Goal: Information Seeking & Learning: Learn about a topic

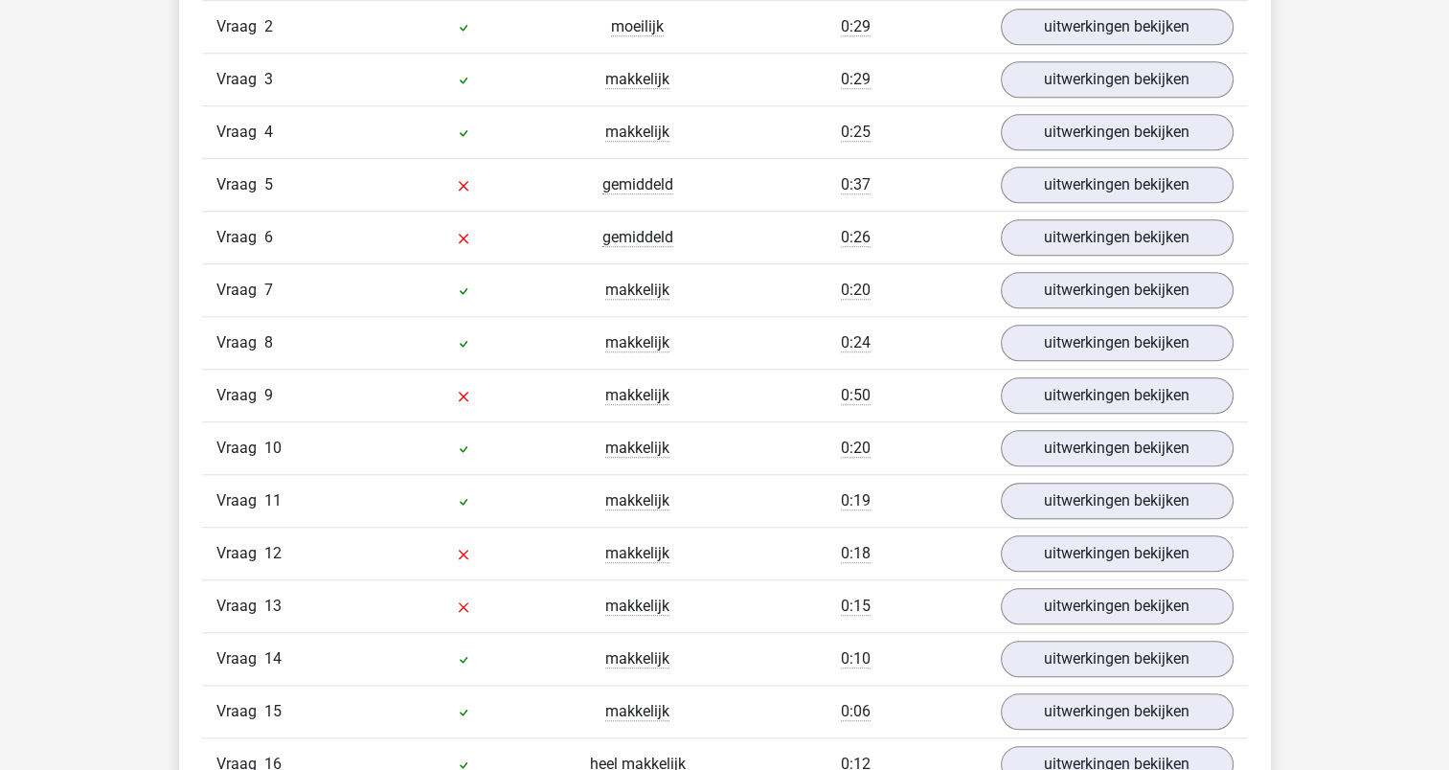
scroll to position [1708, 0]
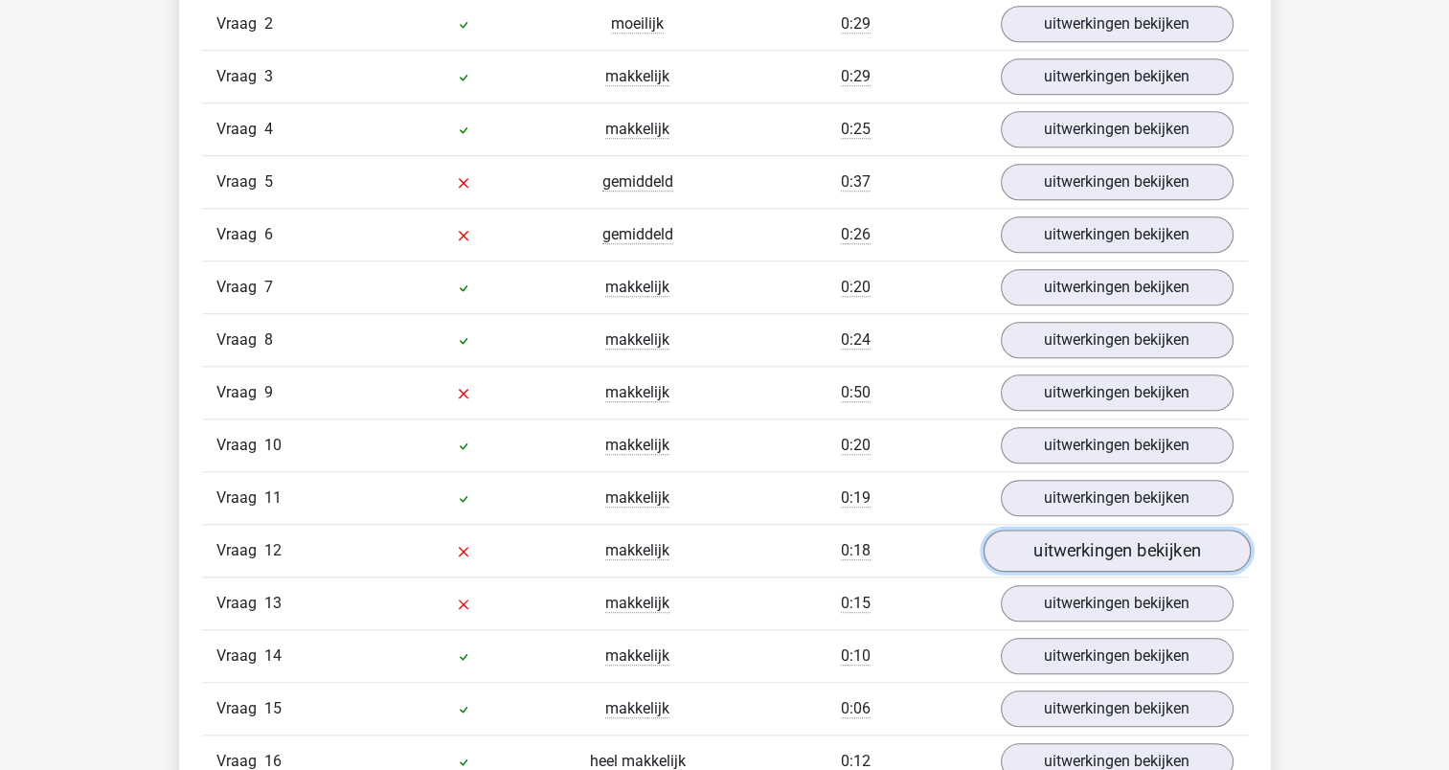
click at [1161, 538] on link "uitwerkingen bekijken" at bounding box center [1116, 551] width 267 height 42
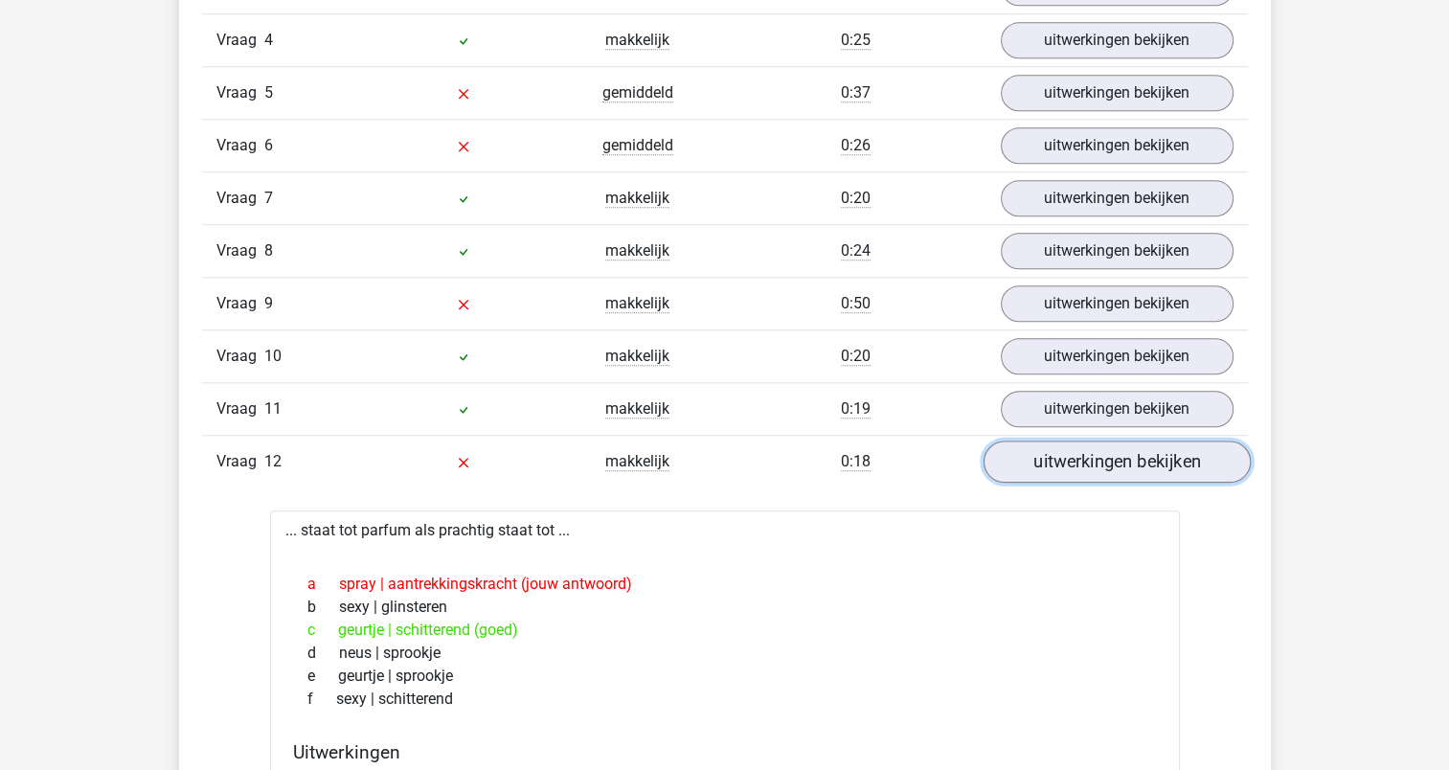
scroll to position [1799, 0]
click at [1146, 459] on link "uitwerkingen bekijken" at bounding box center [1116, 460] width 267 height 42
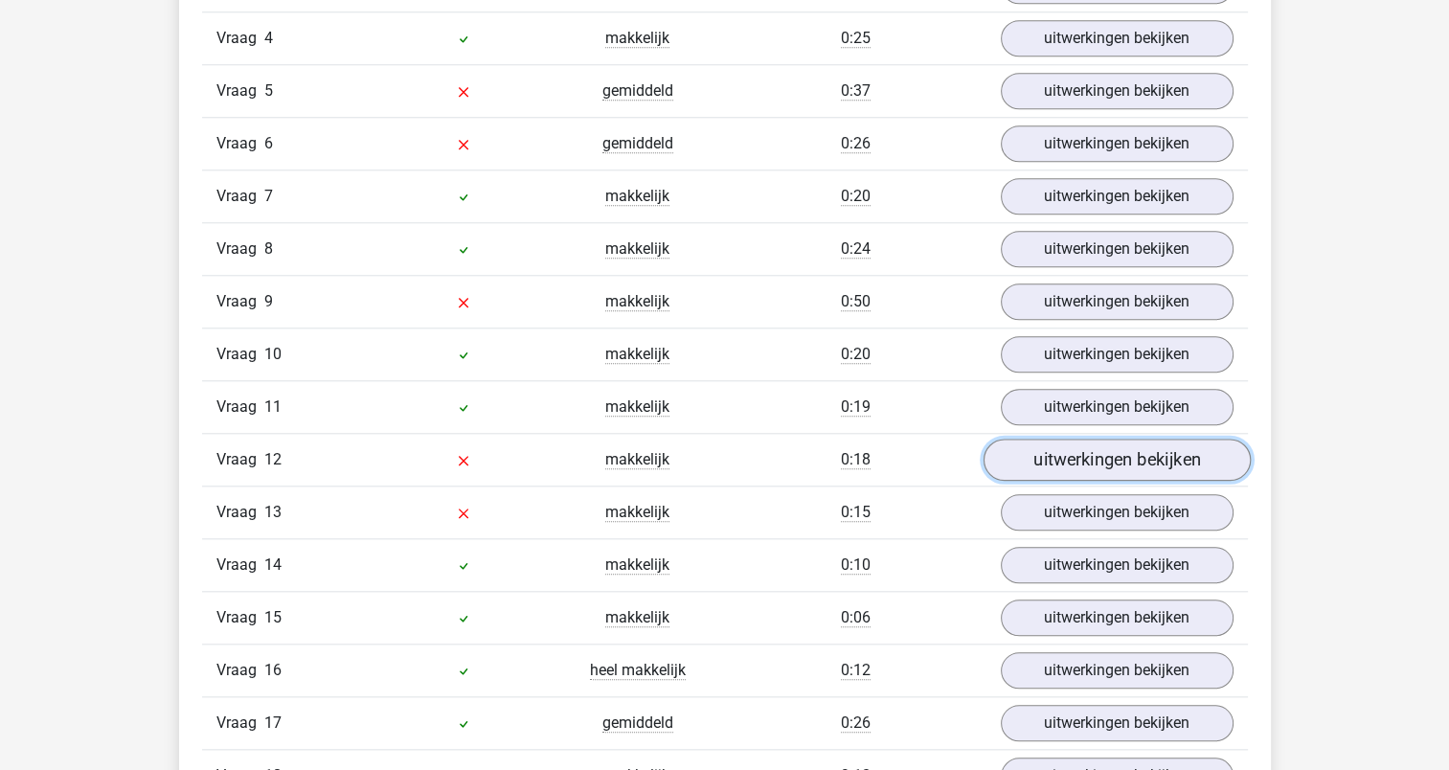
click at [1102, 458] on link "uitwerkingen bekijken" at bounding box center [1116, 460] width 267 height 42
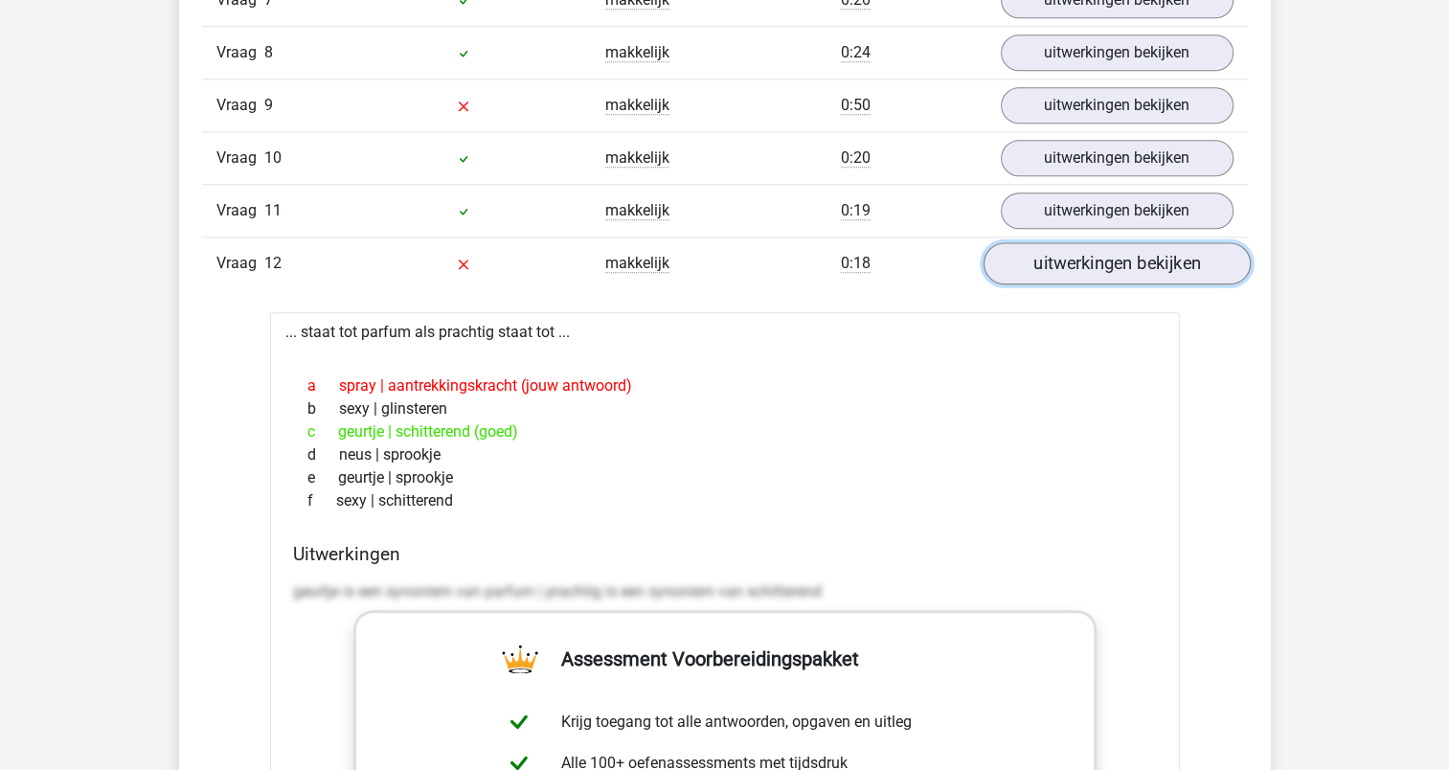
scroll to position [1998, 0]
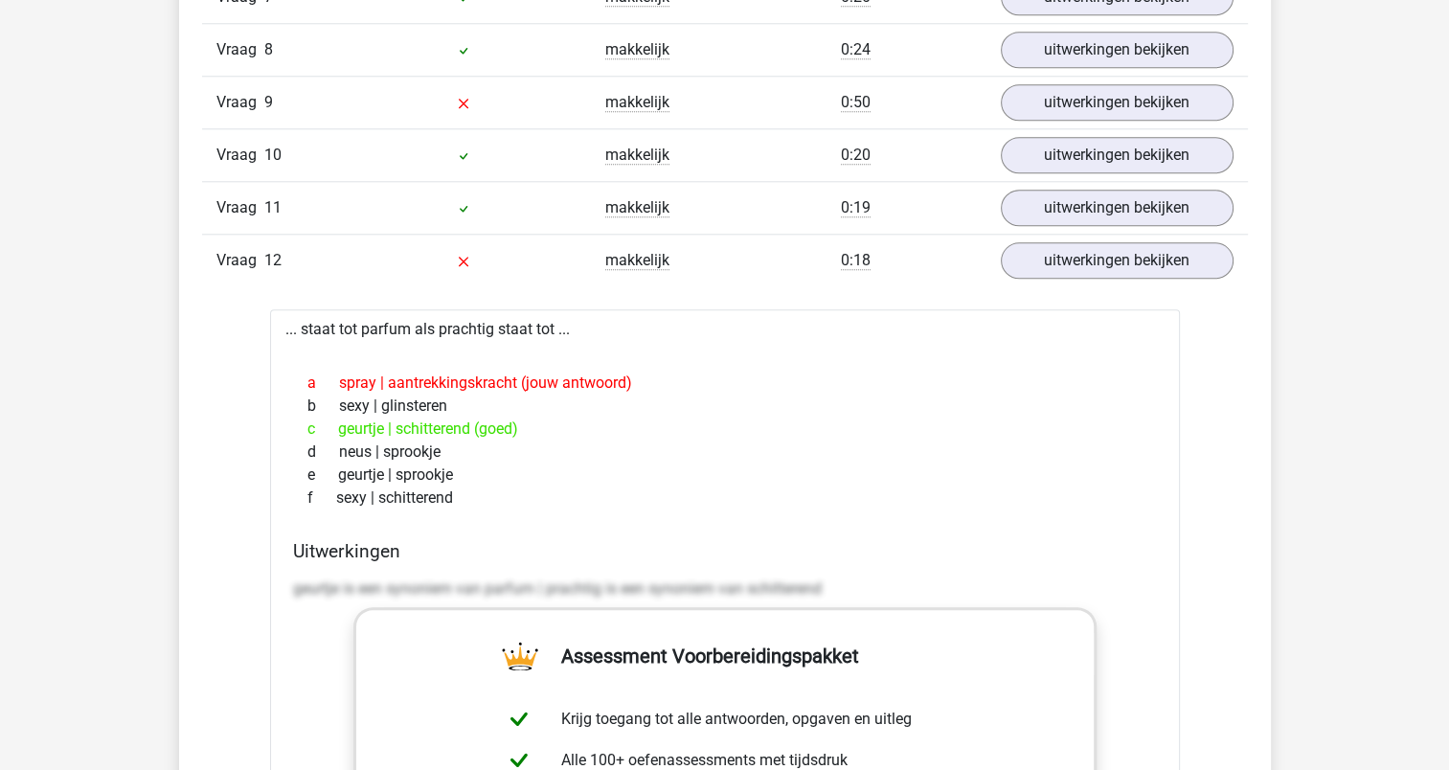
click at [1128, 92] on link "uitwerkingen bekijken" at bounding box center [1116, 102] width 267 height 42
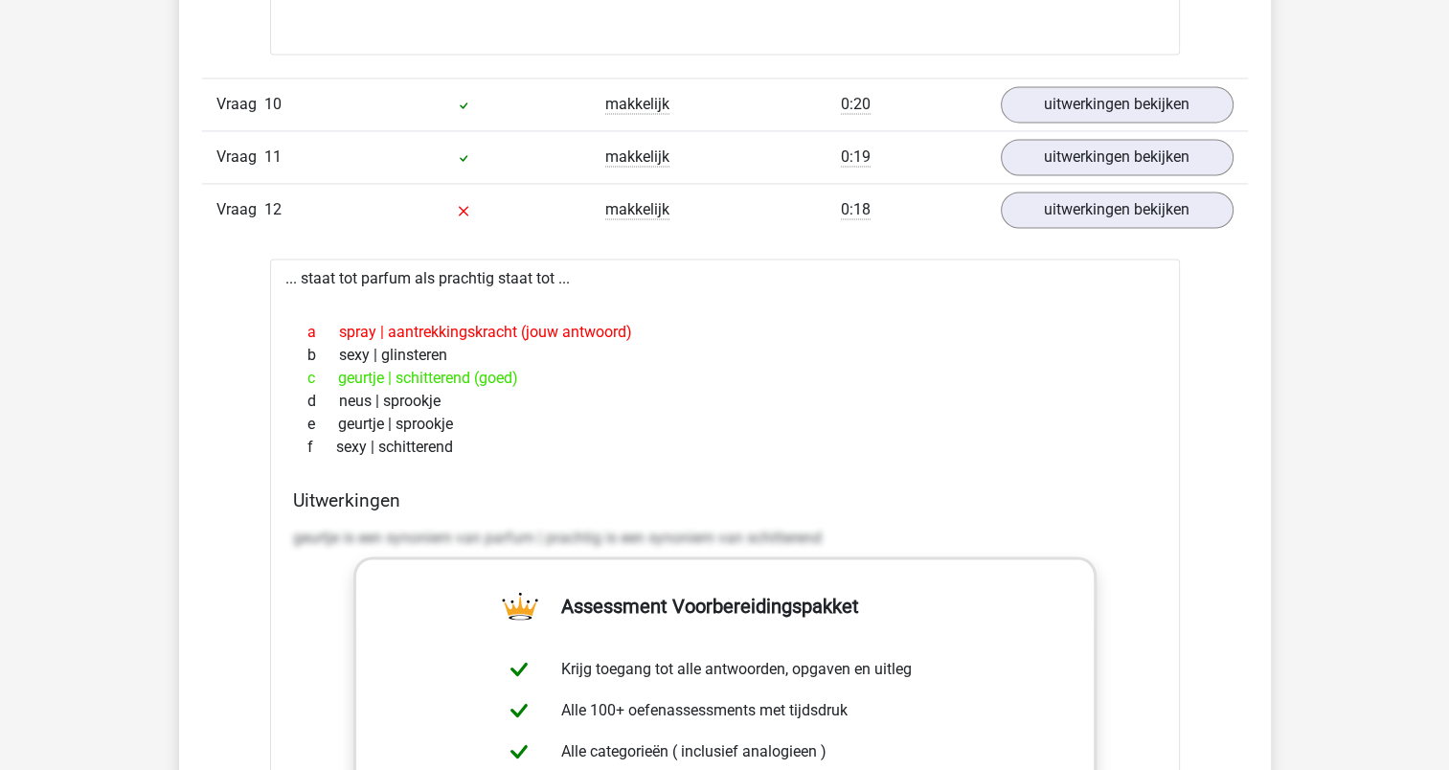
scroll to position [2968, 0]
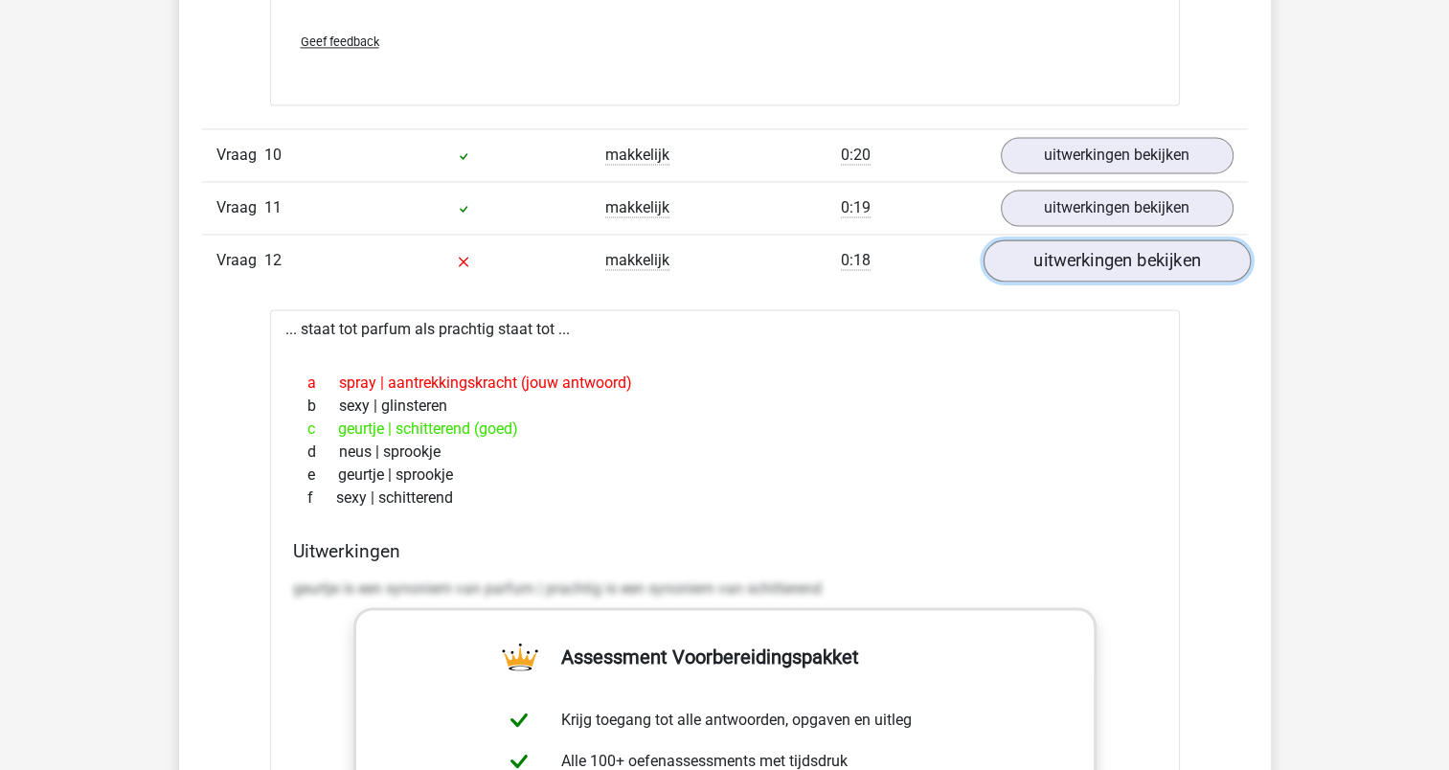
click at [1125, 257] on link "uitwerkingen bekijken" at bounding box center [1116, 261] width 267 height 42
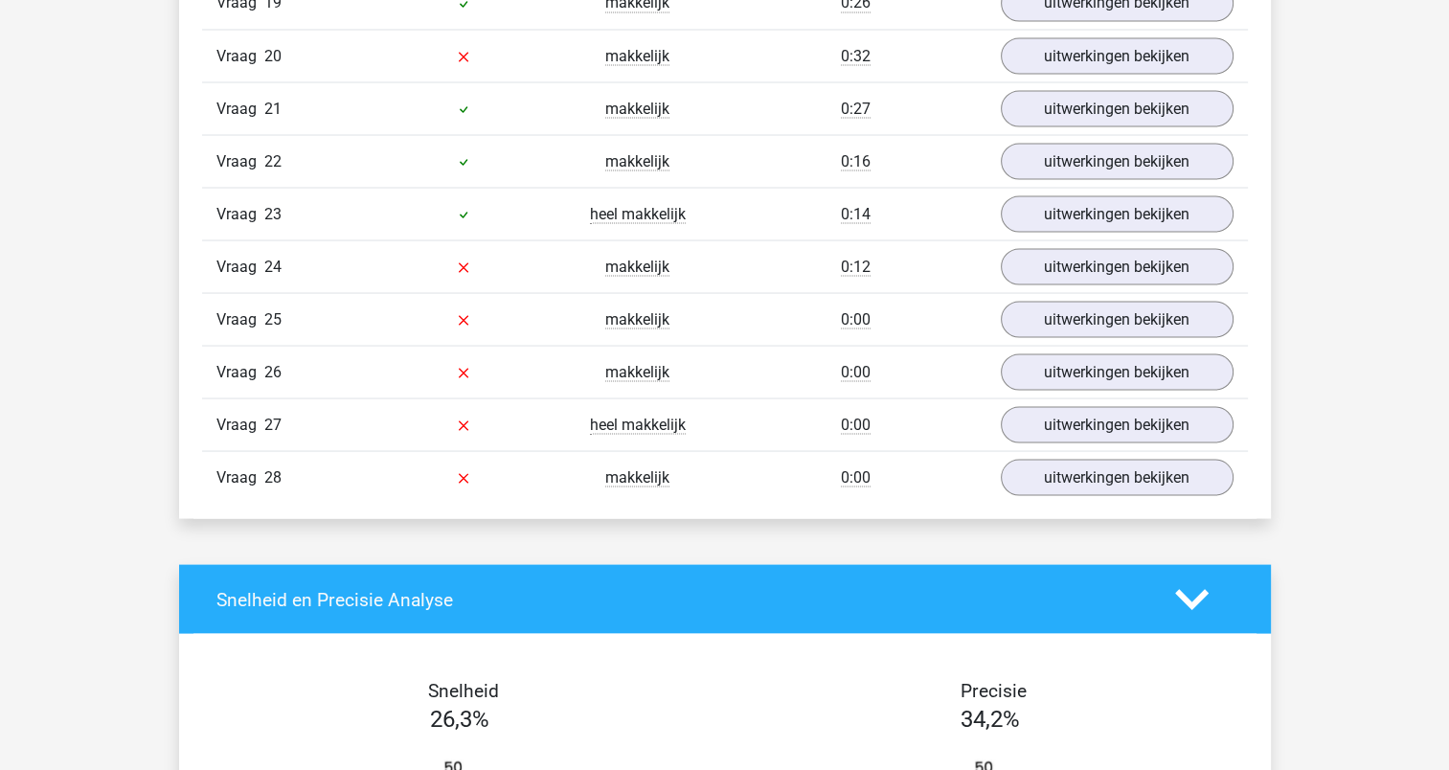
scroll to position [3596, 0]
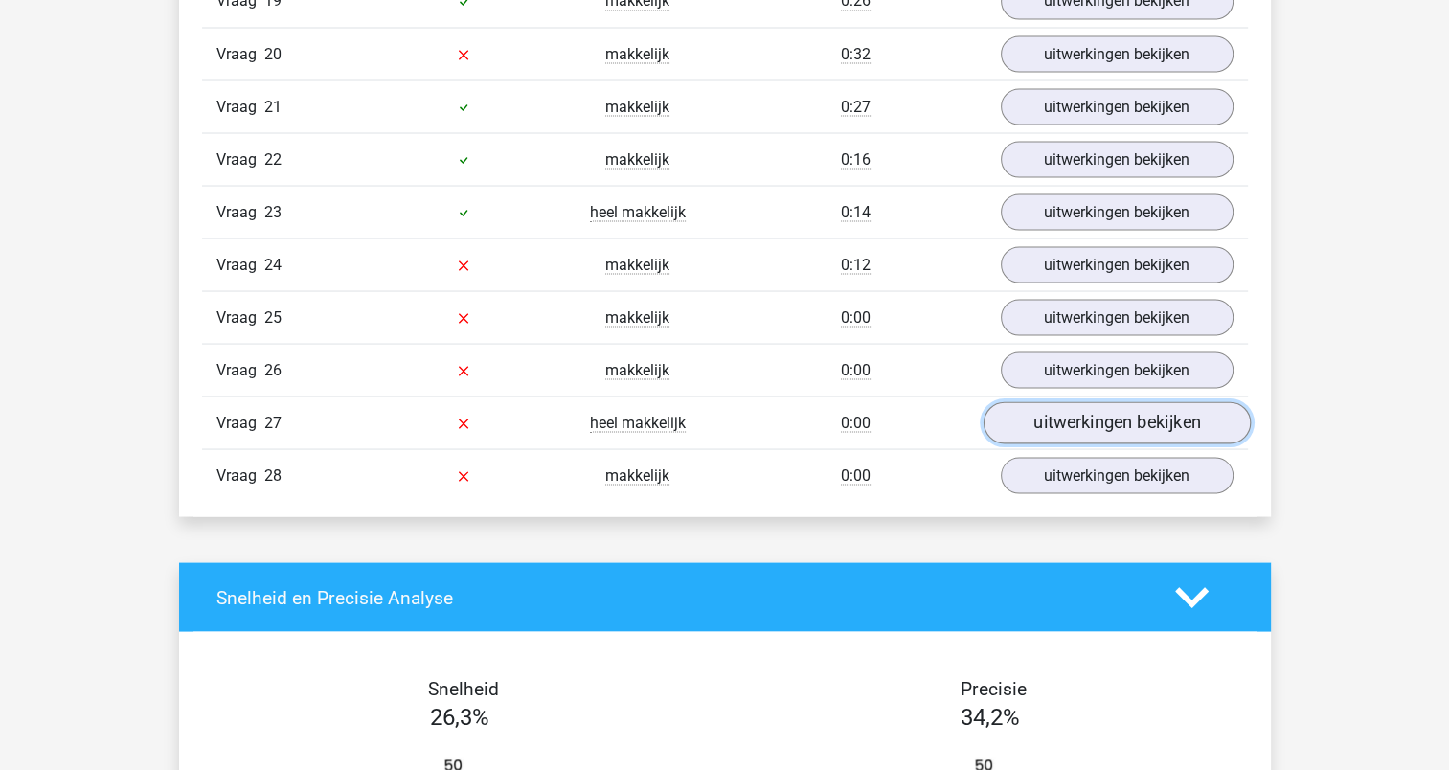
click at [1107, 404] on link "uitwerkingen bekijken" at bounding box center [1116, 423] width 267 height 42
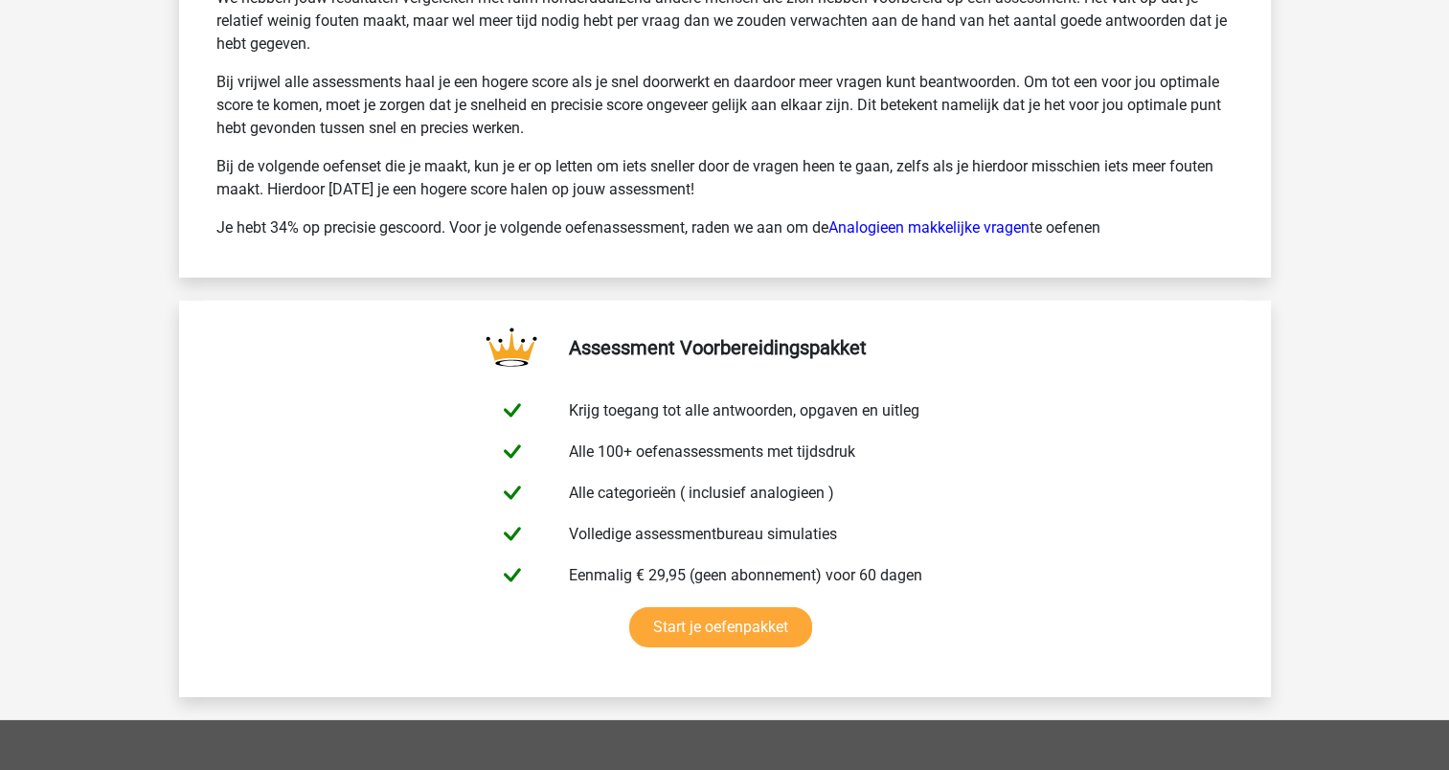
scroll to position [5886, 0]
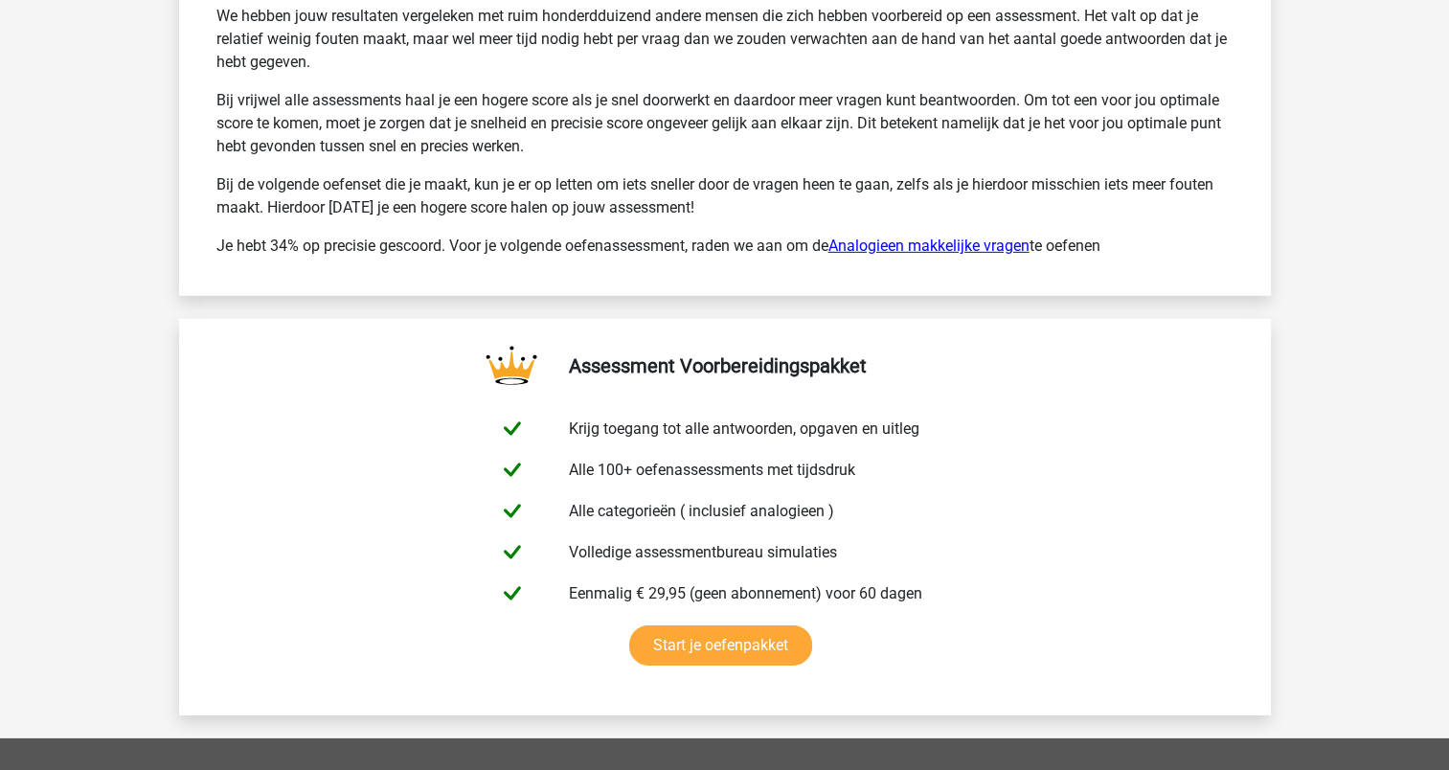
click at [927, 237] on link "Analogieen makkelijke vragen" at bounding box center [929, 246] width 201 height 18
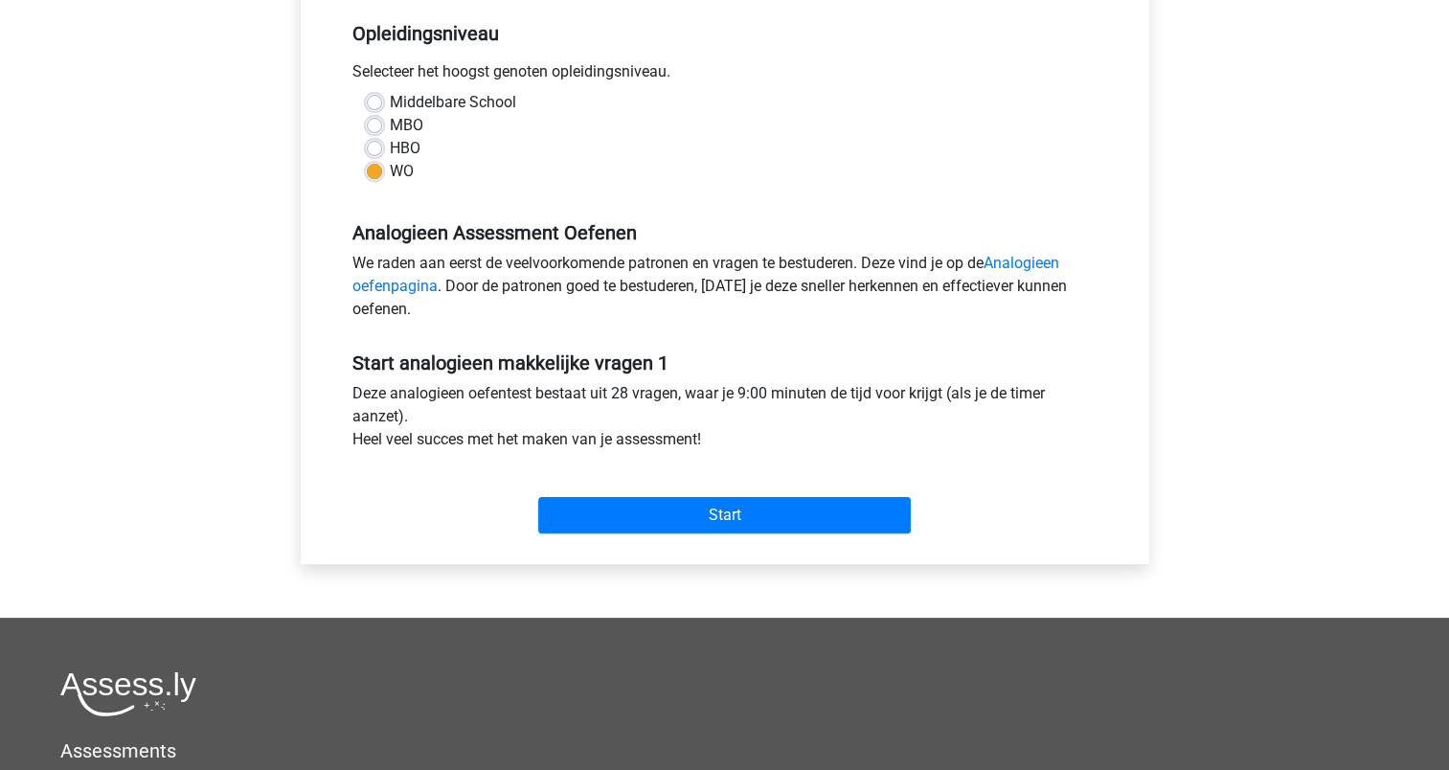
scroll to position [460, 0]
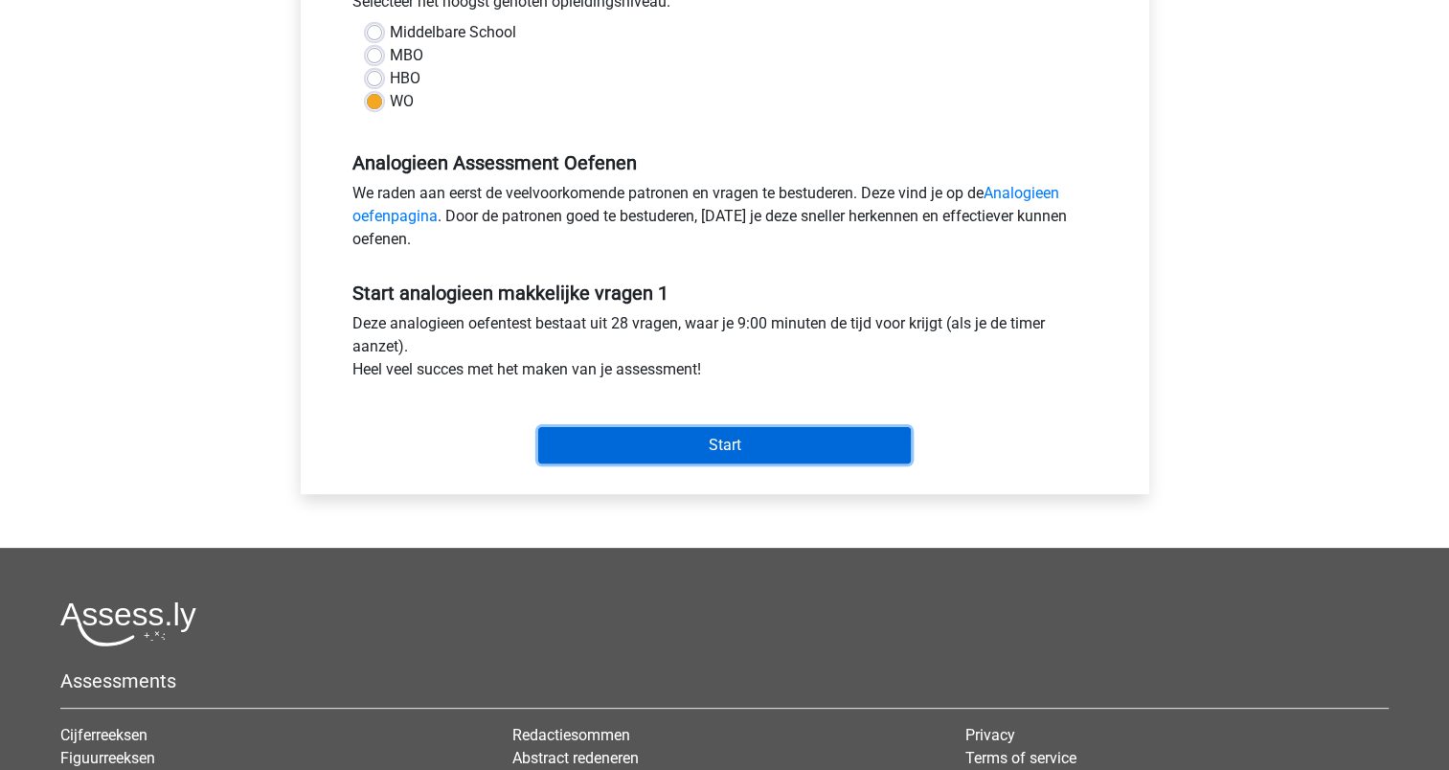
click at [752, 433] on input "Start" at bounding box center [724, 445] width 373 height 36
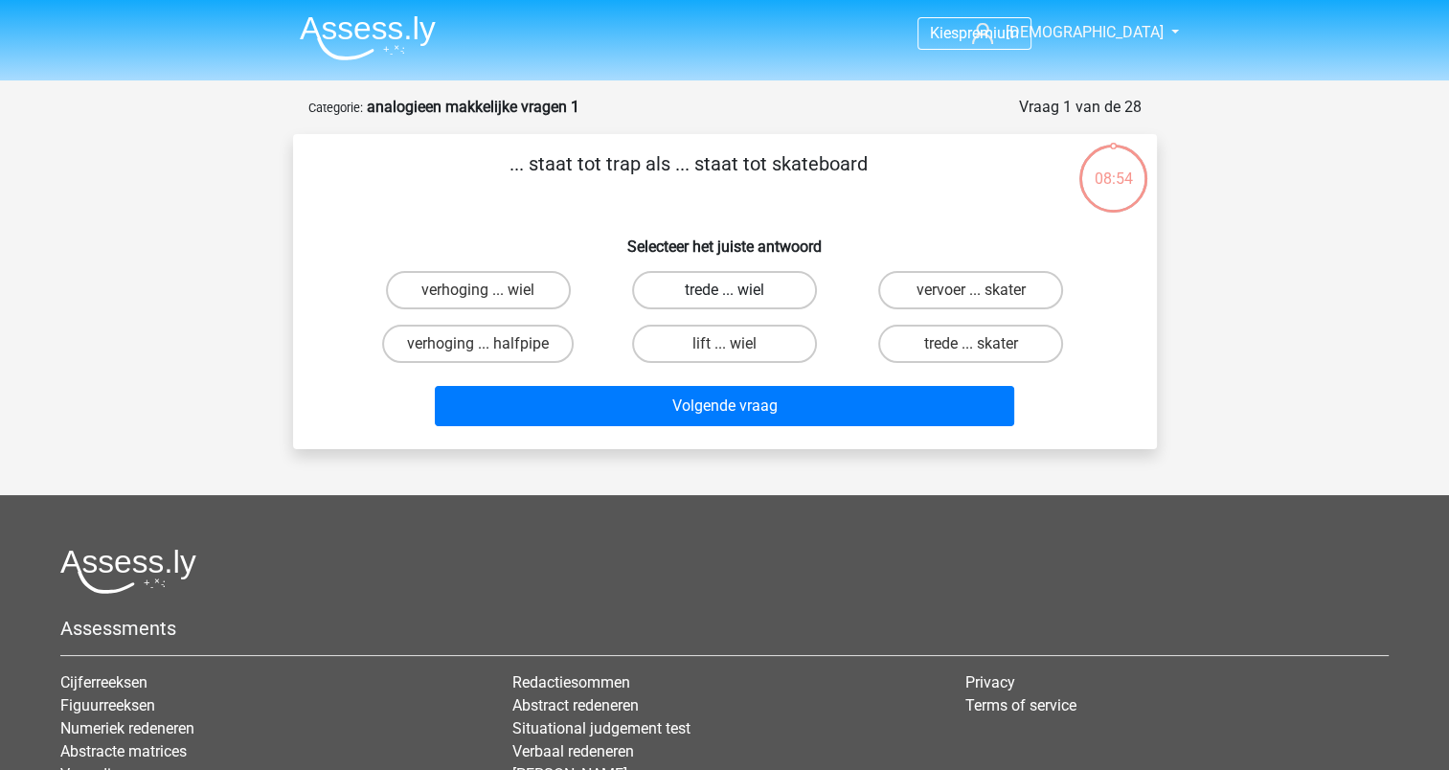
click at [727, 279] on label "trede ... wiel" at bounding box center [724, 290] width 185 height 38
click at [727, 290] on input "trede ... wiel" at bounding box center [730, 296] width 12 height 12
radio input "true"
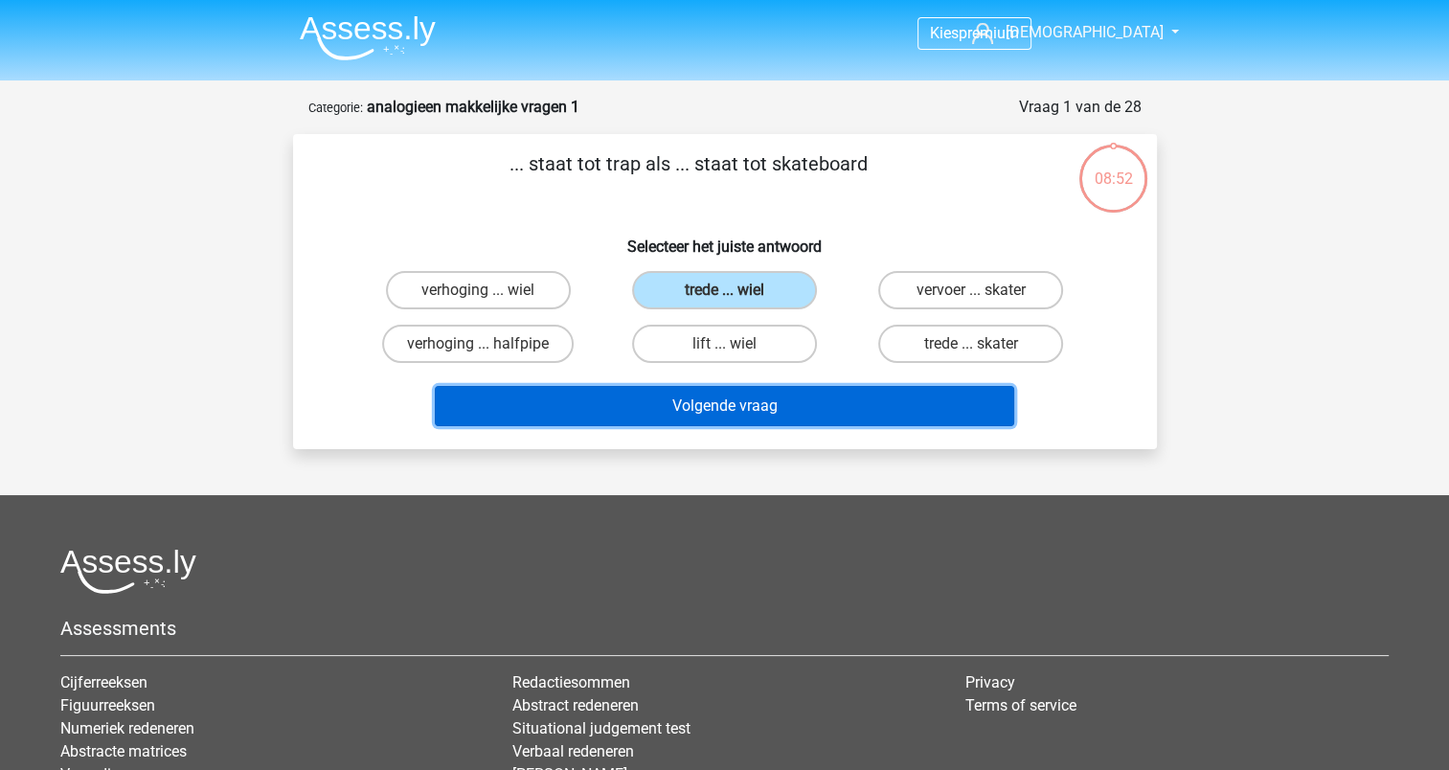
click at [707, 411] on button "Volgende vraag" at bounding box center [725, 406] width 580 height 40
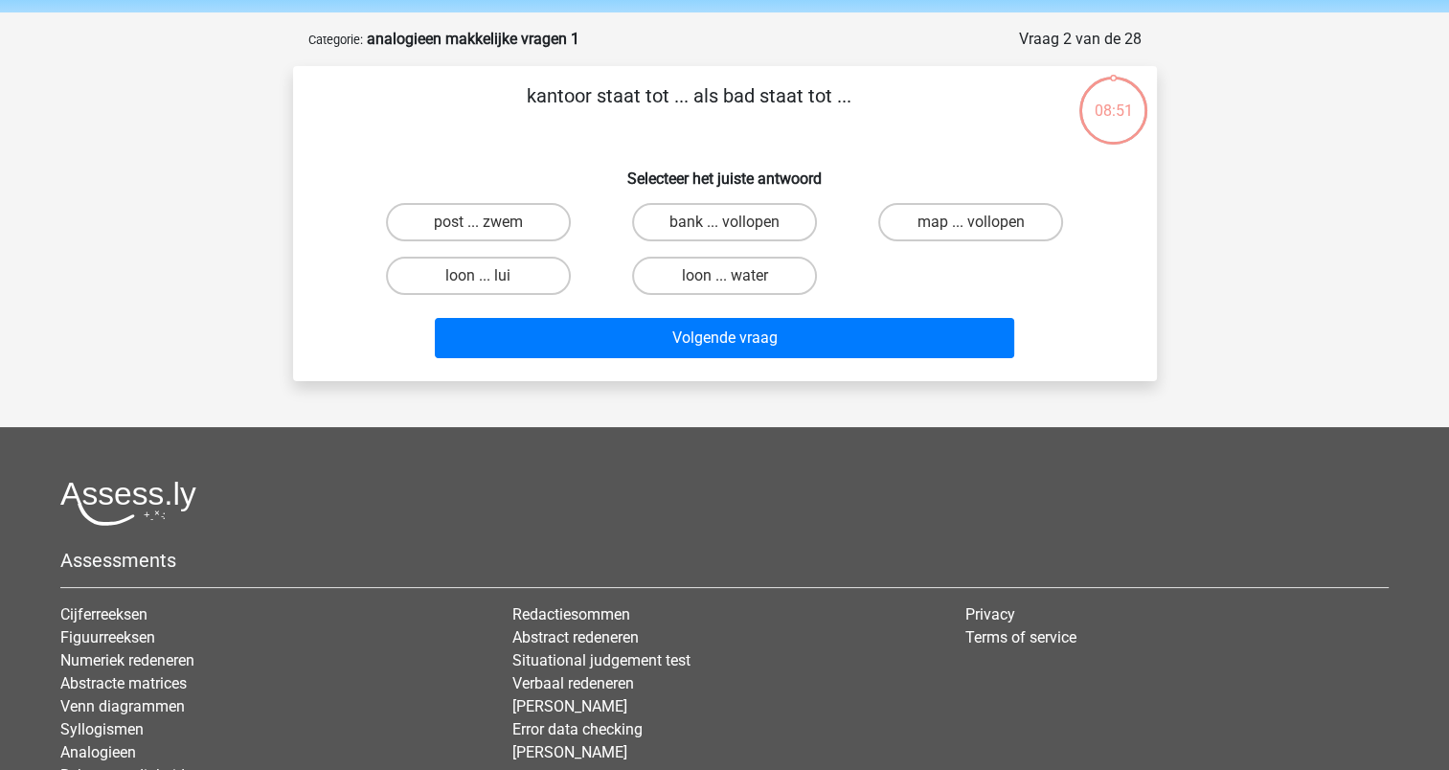
scroll to position [96, 0]
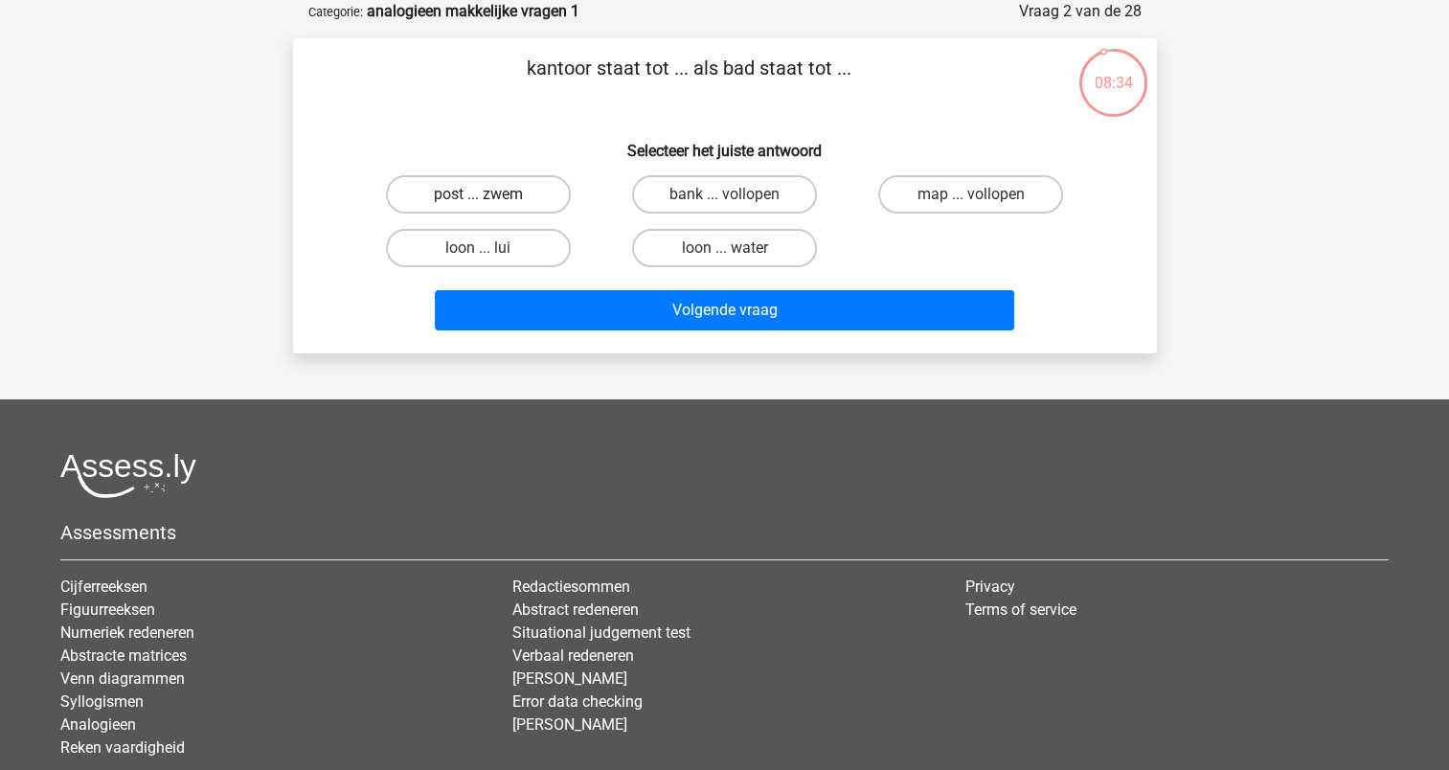
click at [518, 184] on label "post ... zwem" at bounding box center [478, 194] width 185 height 38
click at [490, 194] on input "post ... zwem" at bounding box center [484, 200] width 12 height 12
radio input "true"
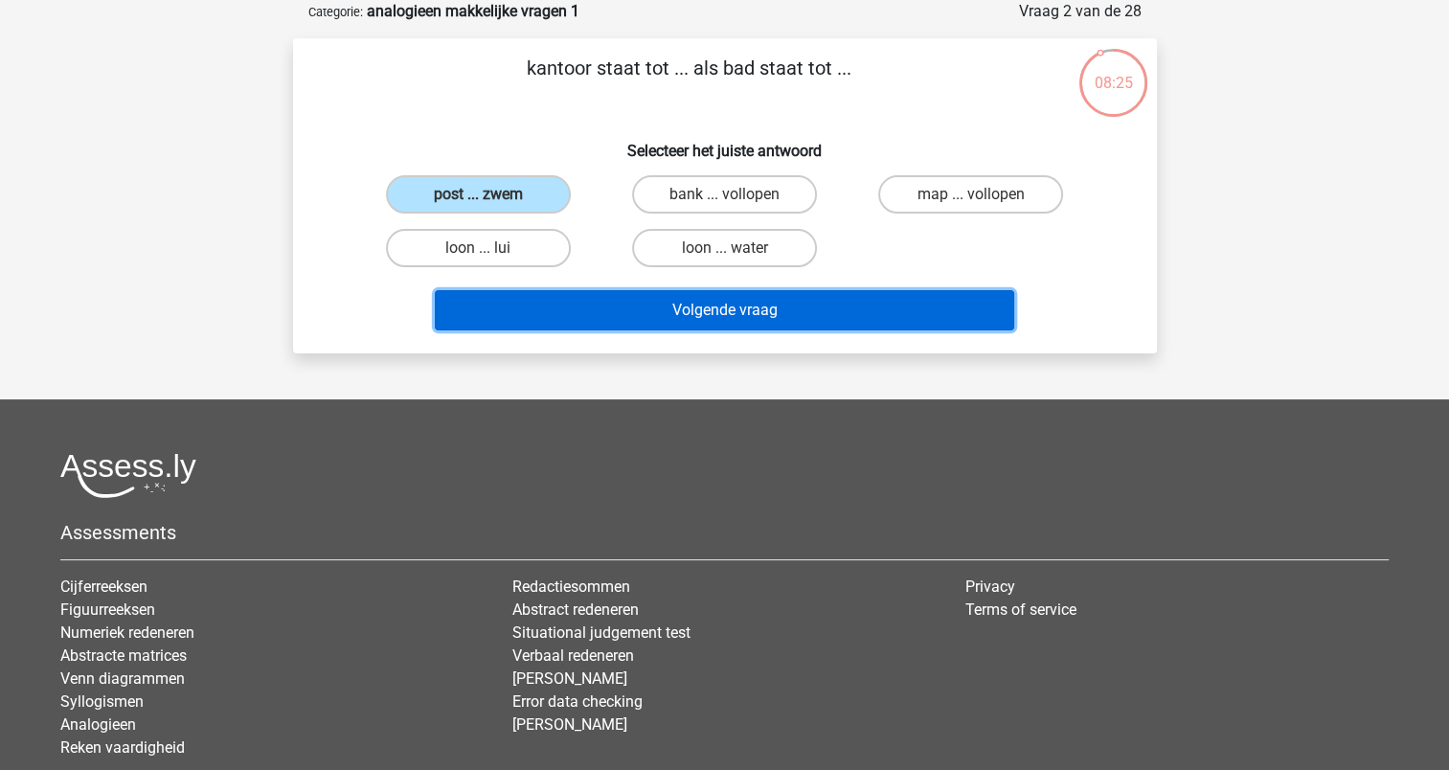
click at [717, 312] on button "Volgende vraag" at bounding box center [725, 310] width 580 height 40
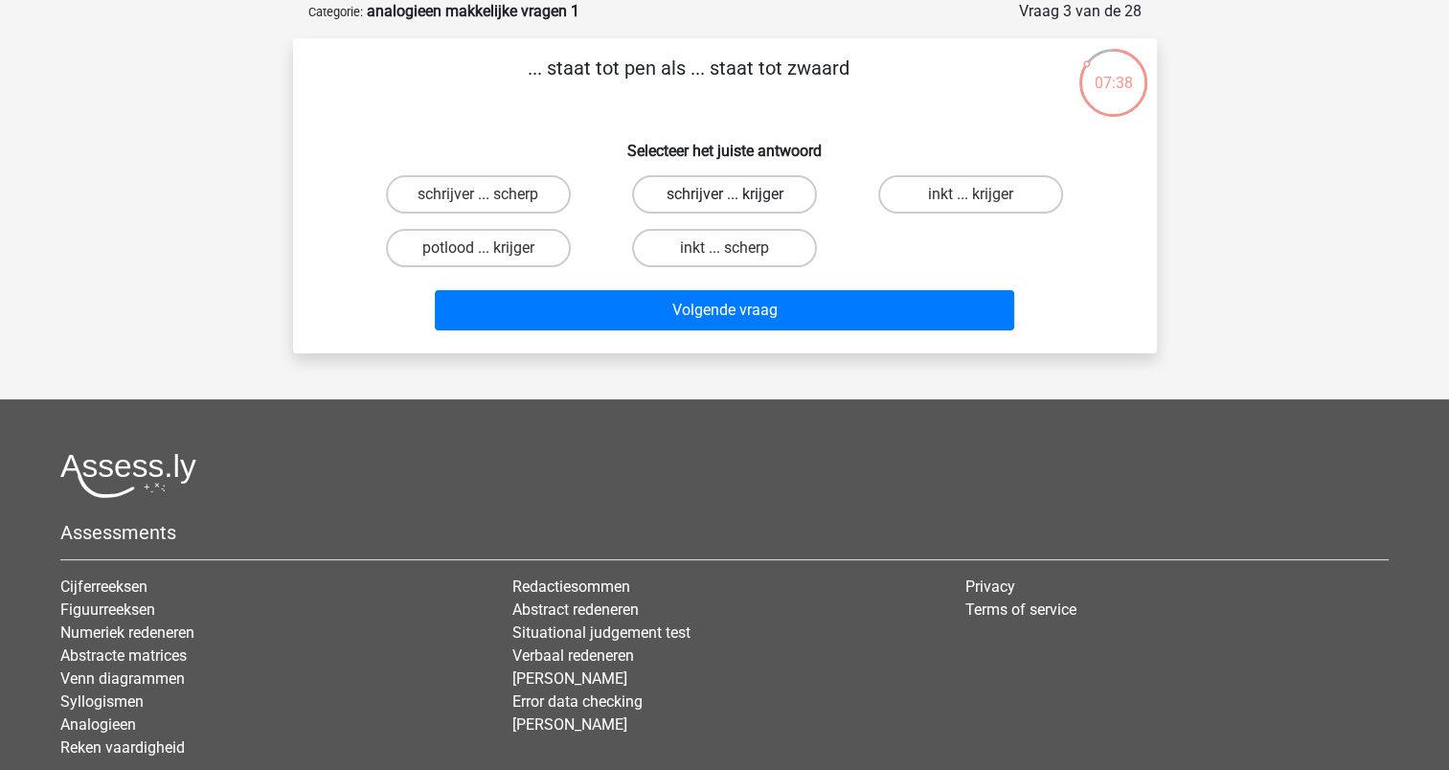
click at [701, 192] on label "schrijver ... krijger" at bounding box center [724, 194] width 185 height 38
click at [724, 194] on input "schrijver ... krijger" at bounding box center [730, 200] width 12 height 12
radio input "true"
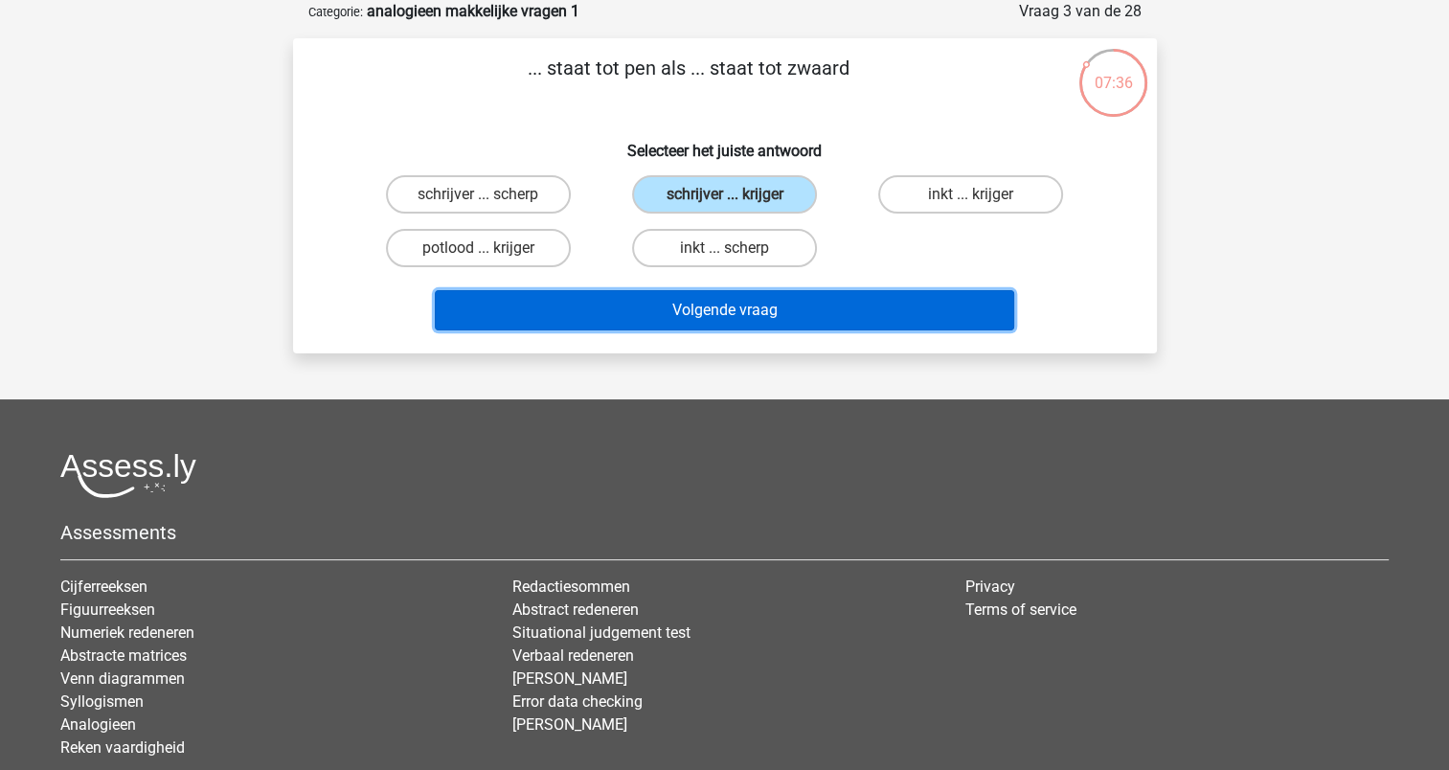
click at [720, 305] on button "Volgende vraag" at bounding box center [725, 310] width 580 height 40
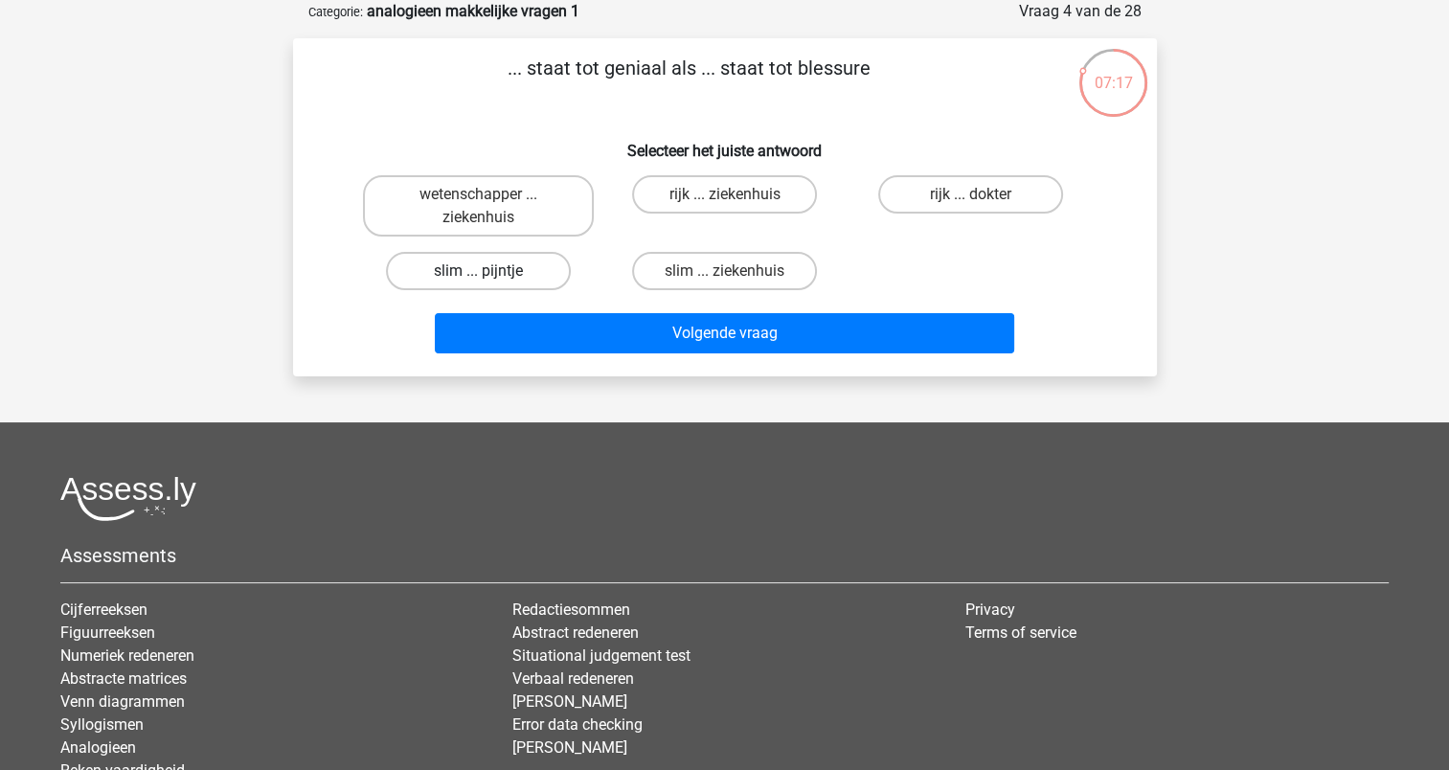
click at [506, 257] on label "slim ... pijntje" at bounding box center [478, 271] width 185 height 38
click at [490, 271] on input "slim ... pijntje" at bounding box center [484, 277] width 12 height 12
radio input "true"
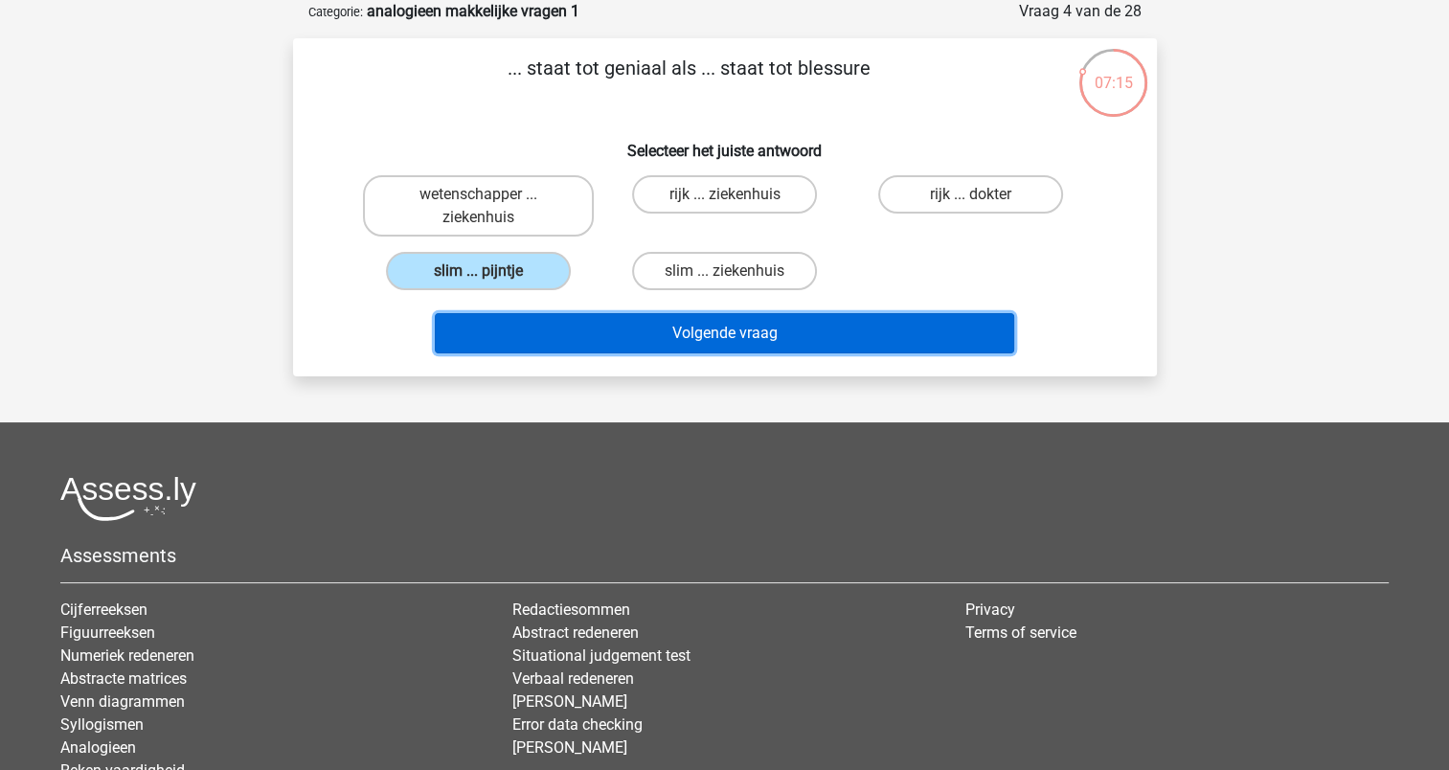
click at [701, 347] on button "Volgende vraag" at bounding box center [725, 333] width 580 height 40
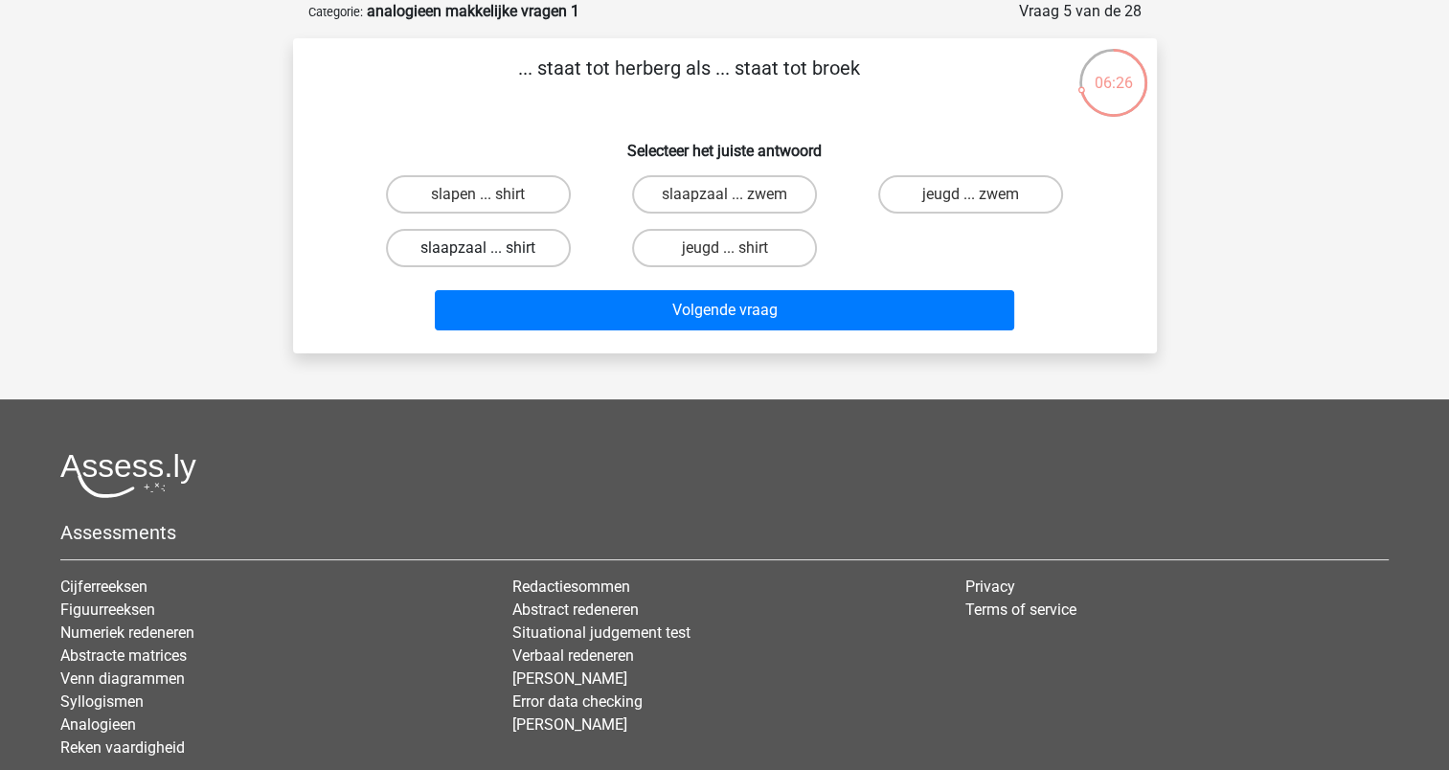
click at [524, 249] on label "slaapzaal ... shirt" at bounding box center [478, 248] width 185 height 38
click at [490, 249] on input "slaapzaal ... shirt" at bounding box center [484, 254] width 12 height 12
radio input "true"
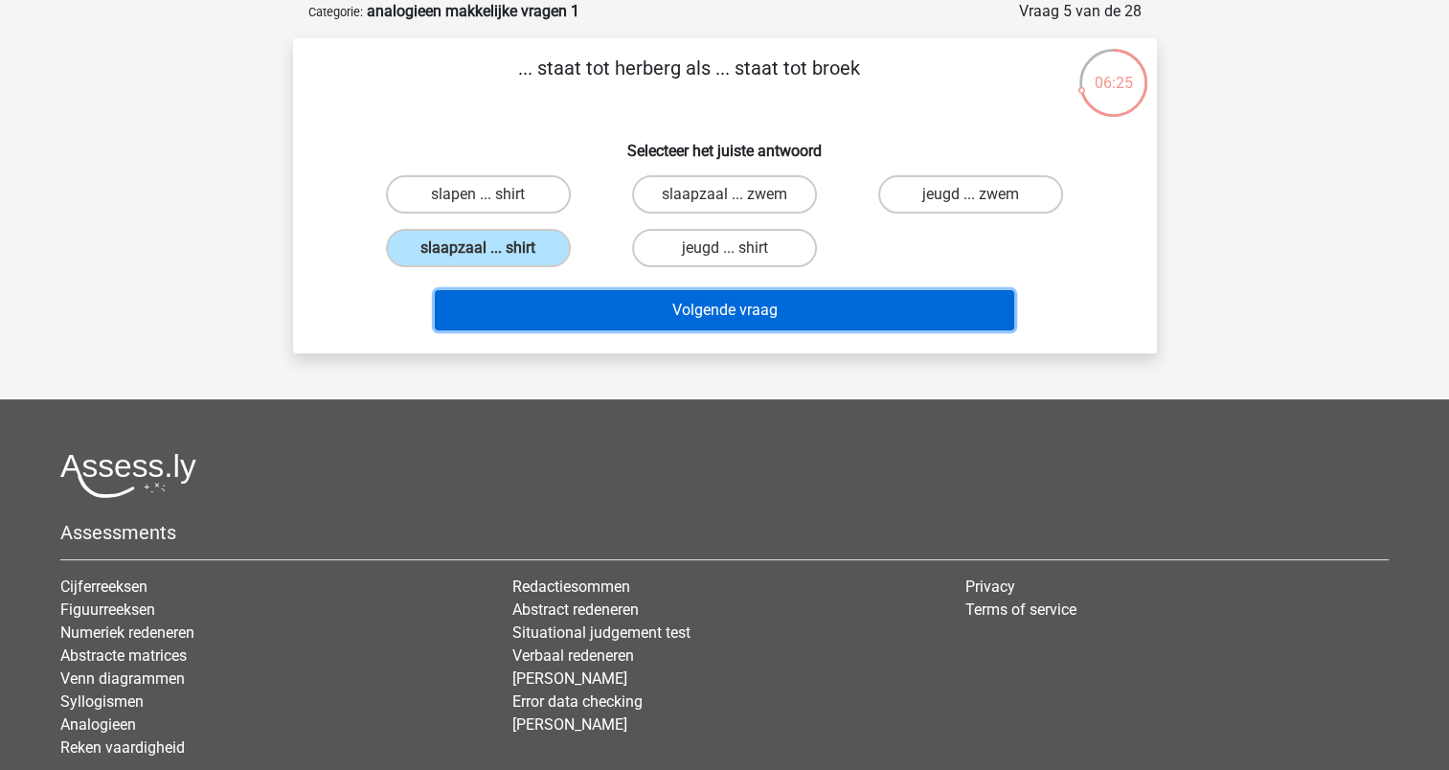
click at [724, 310] on button "Volgende vraag" at bounding box center [725, 310] width 580 height 40
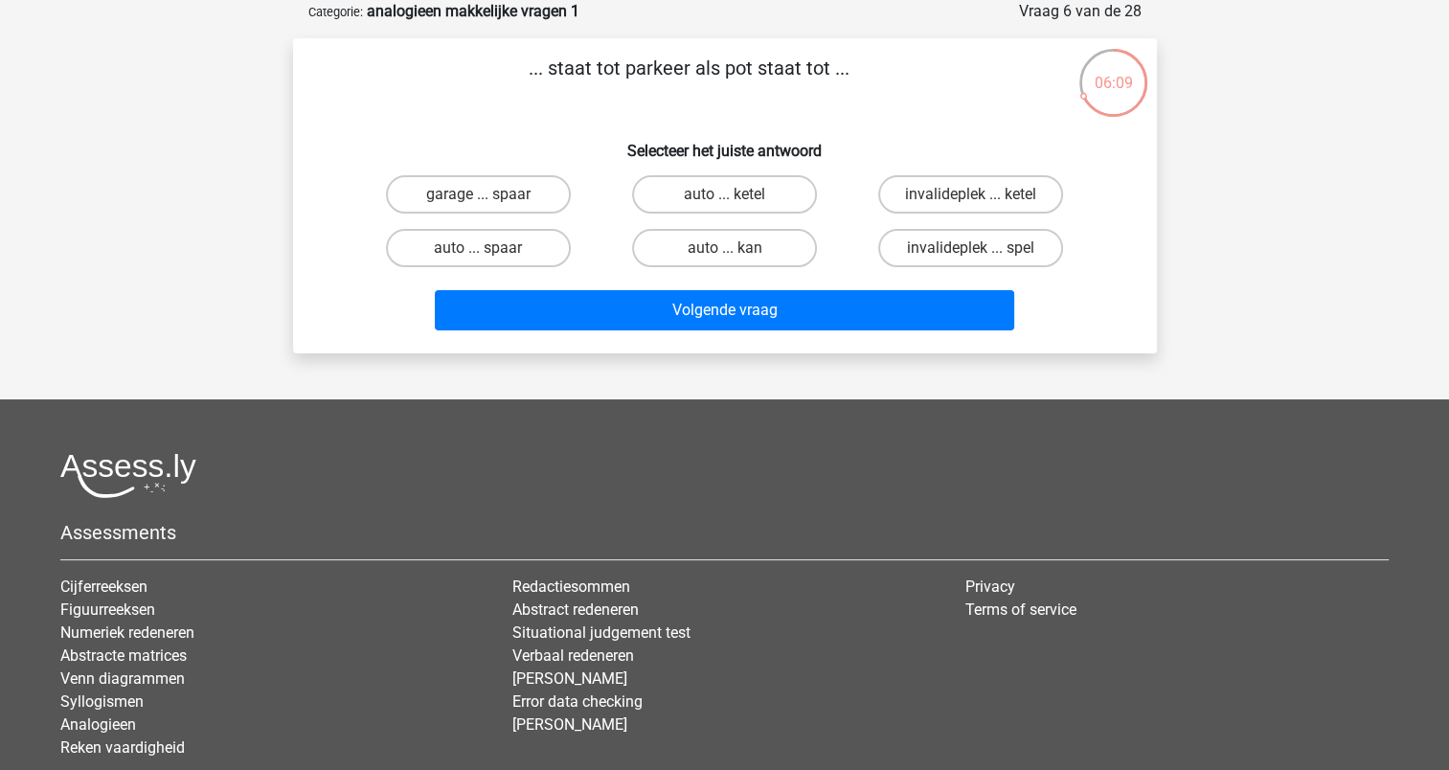
click at [479, 195] on input "garage ... spaar" at bounding box center [484, 200] width 12 height 12
radio input "true"
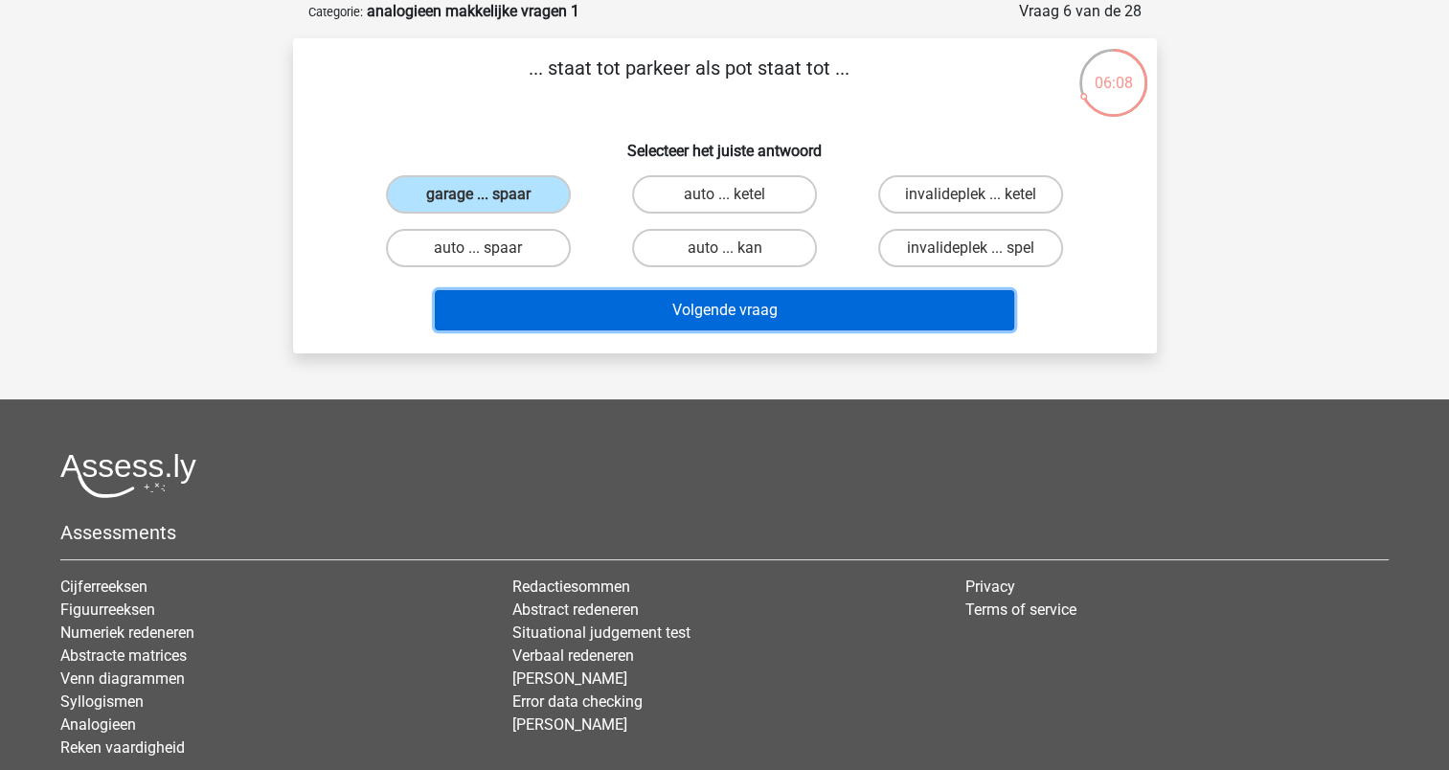
click at [713, 304] on button "Volgende vraag" at bounding box center [725, 310] width 580 height 40
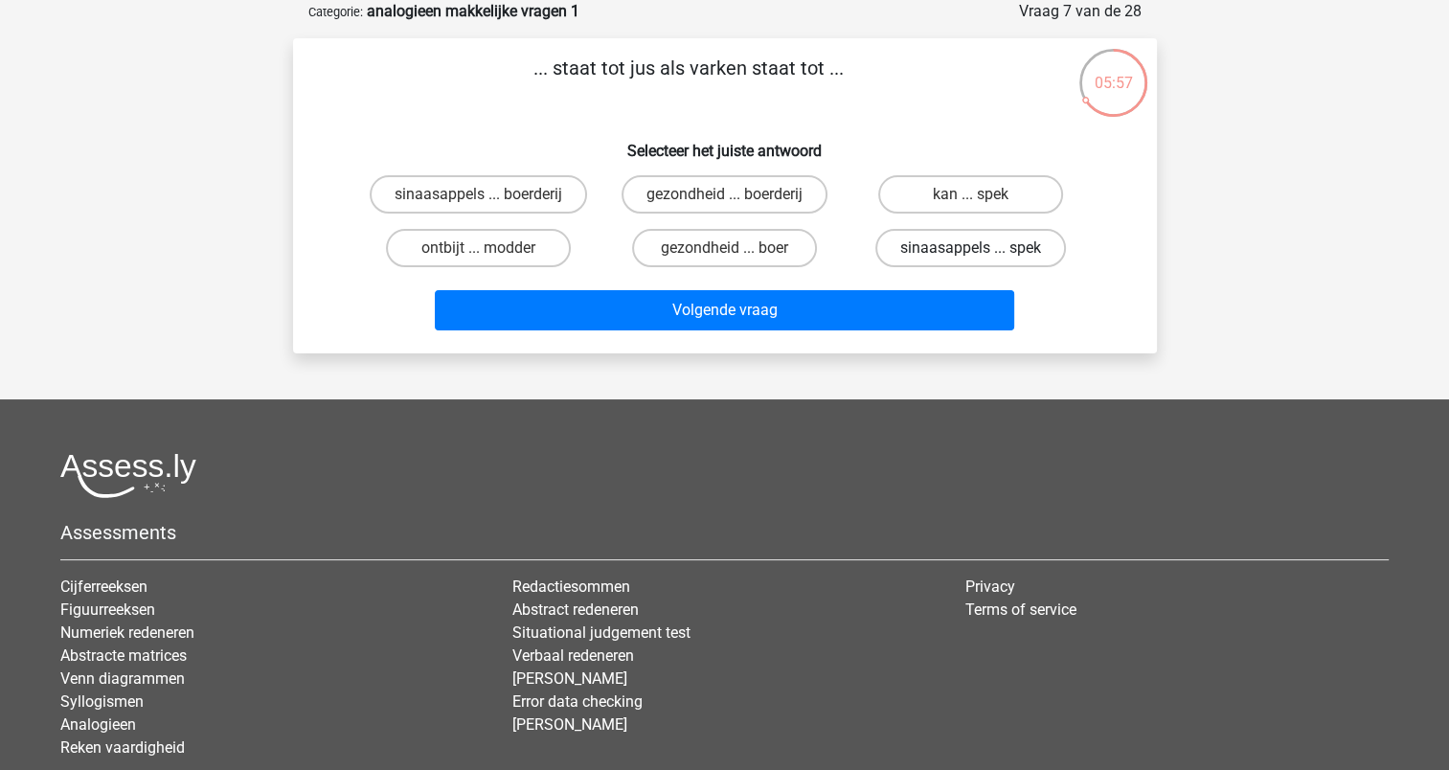
click at [954, 251] on label "sinaasappels ... spek" at bounding box center [971, 248] width 191 height 38
click at [971, 251] on input "sinaasappels ... spek" at bounding box center [977, 254] width 12 height 12
radio input "true"
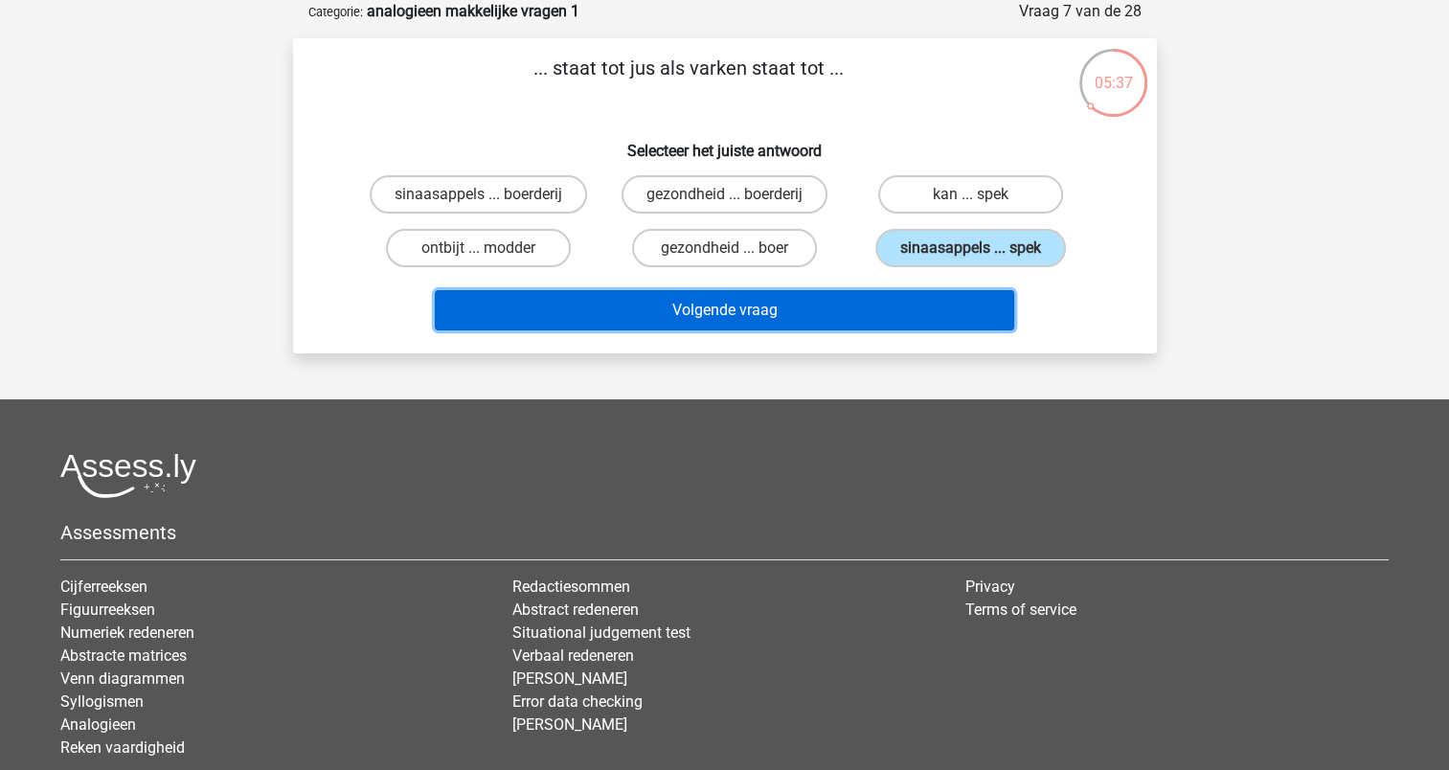
click at [805, 318] on button "Volgende vraag" at bounding box center [725, 310] width 580 height 40
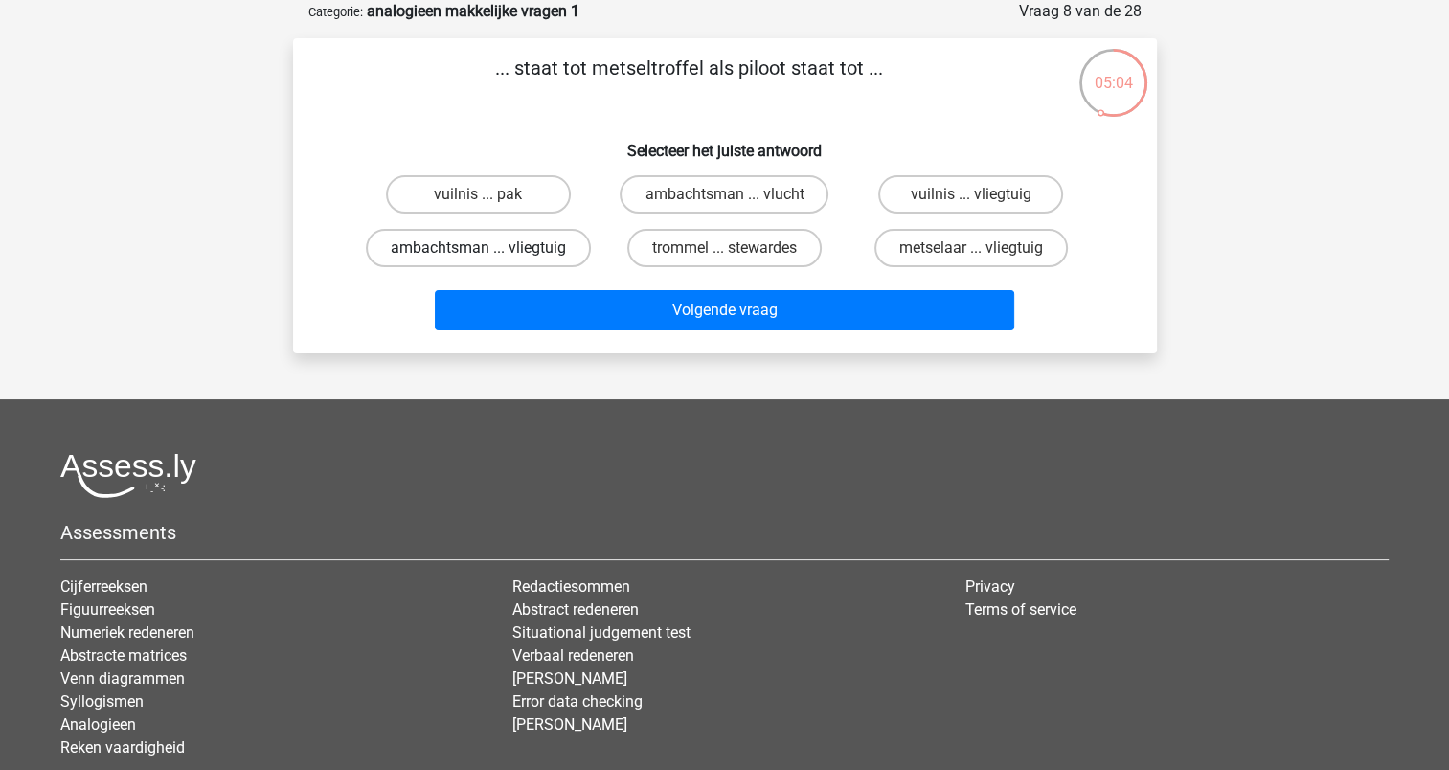
click at [507, 244] on label "ambachtsman ... vliegtuig" at bounding box center [478, 248] width 225 height 38
click at [490, 248] on input "ambachtsman ... vliegtuig" at bounding box center [484, 254] width 12 height 12
radio input "true"
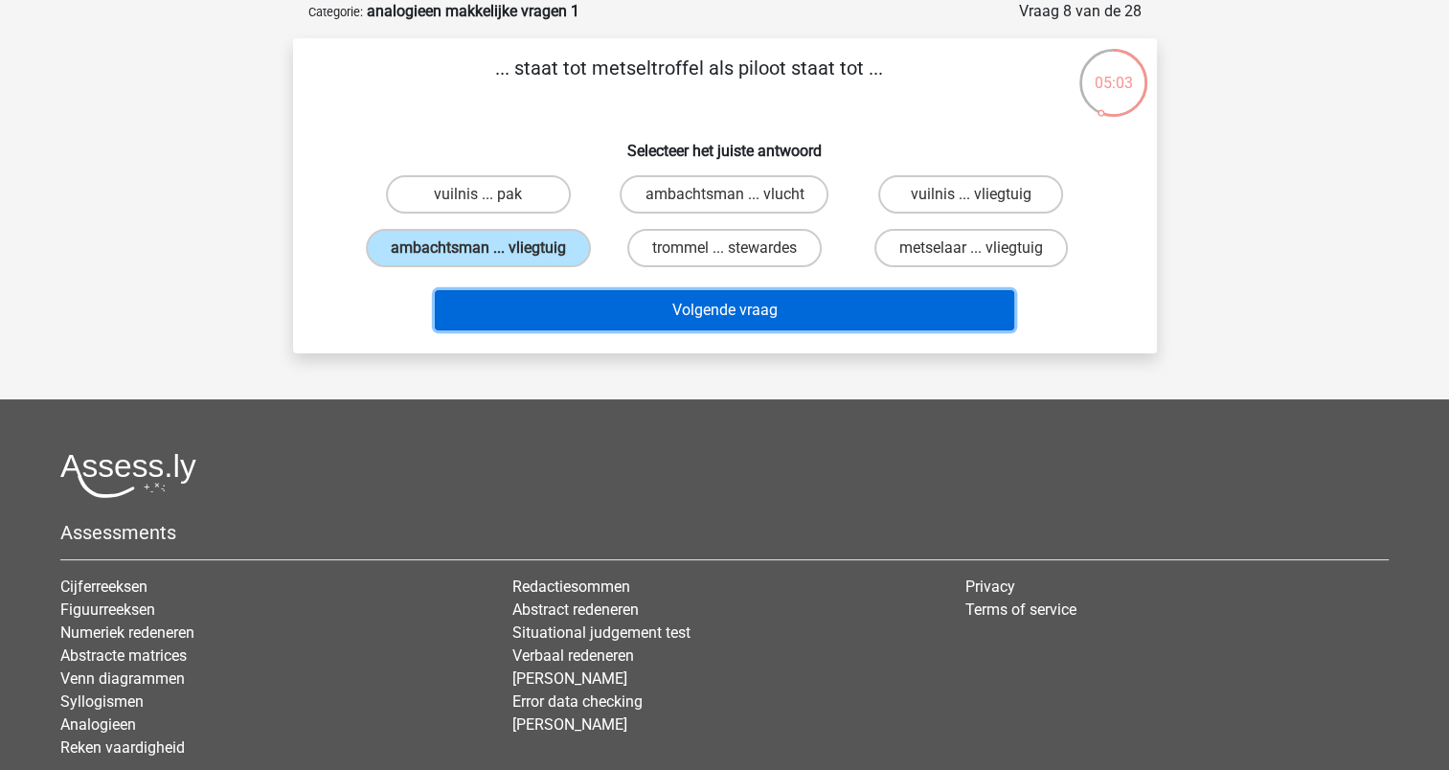
click at [740, 302] on button "Volgende vraag" at bounding box center [725, 310] width 580 height 40
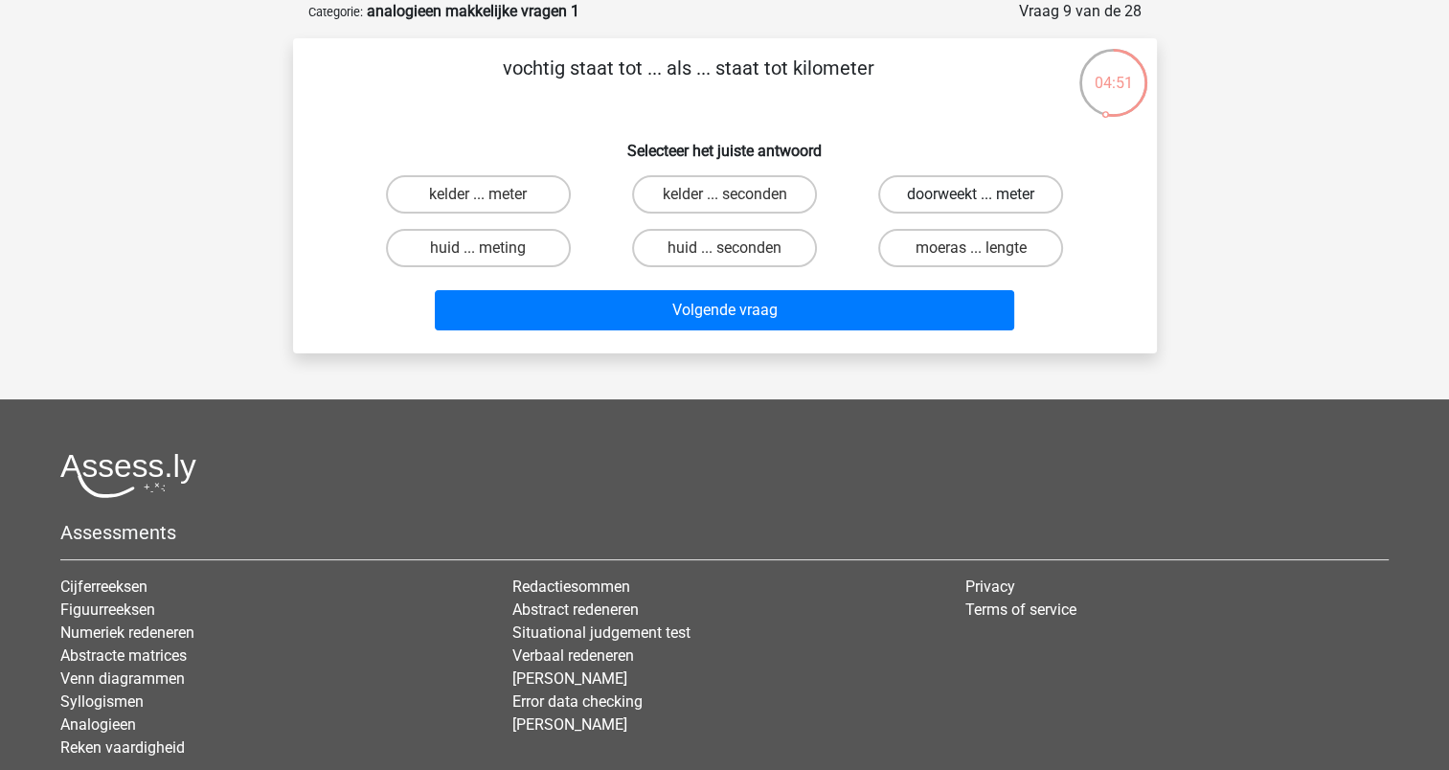
click at [987, 192] on label "doorweekt ... meter" at bounding box center [970, 194] width 185 height 38
click at [984, 194] on input "doorweekt ... meter" at bounding box center [977, 200] width 12 height 12
radio input "true"
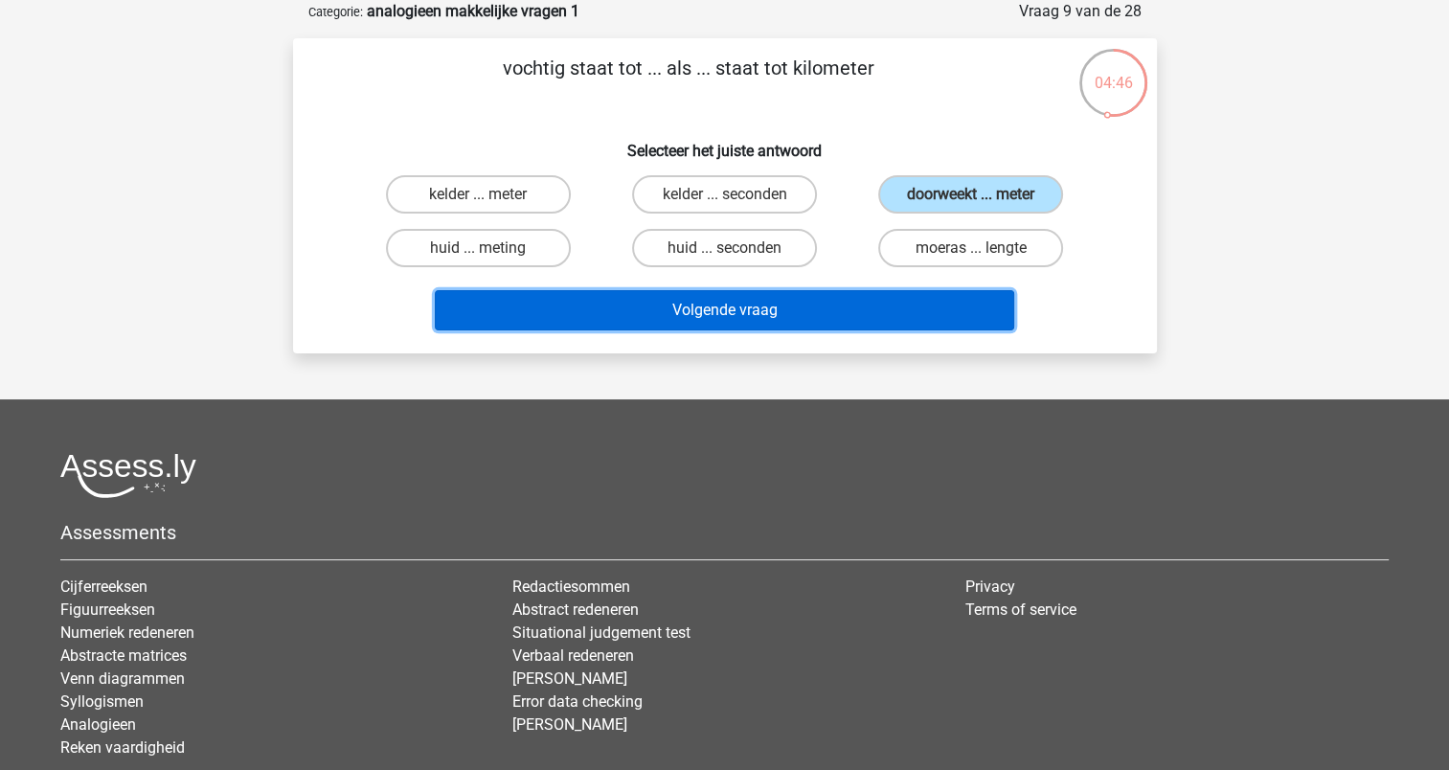
click at [791, 324] on button "Volgende vraag" at bounding box center [725, 310] width 580 height 40
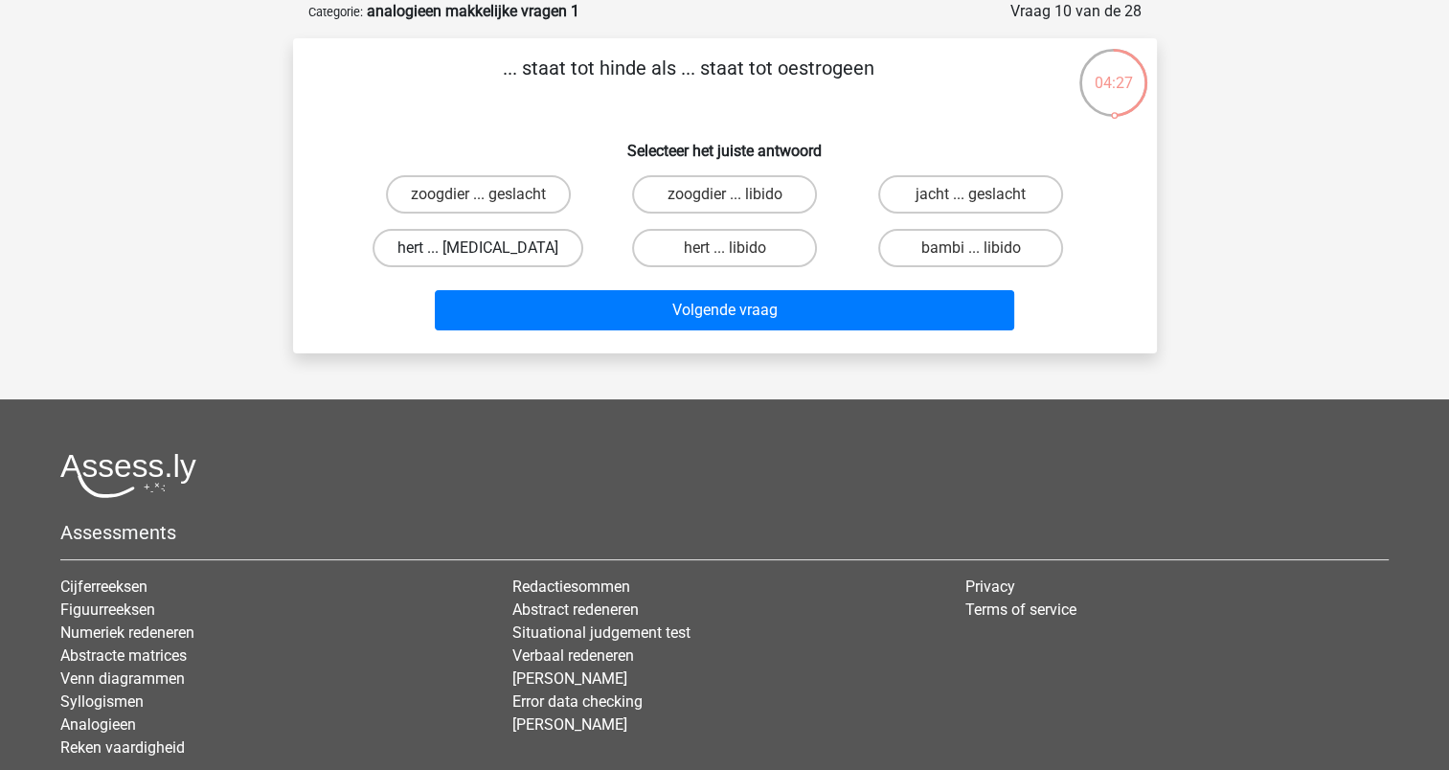
click at [505, 234] on label "hert ... testosteron" at bounding box center [478, 248] width 211 height 38
click at [490, 248] on input "hert ... testosteron" at bounding box center [484, 254] width 12 height 12
radio input "true"
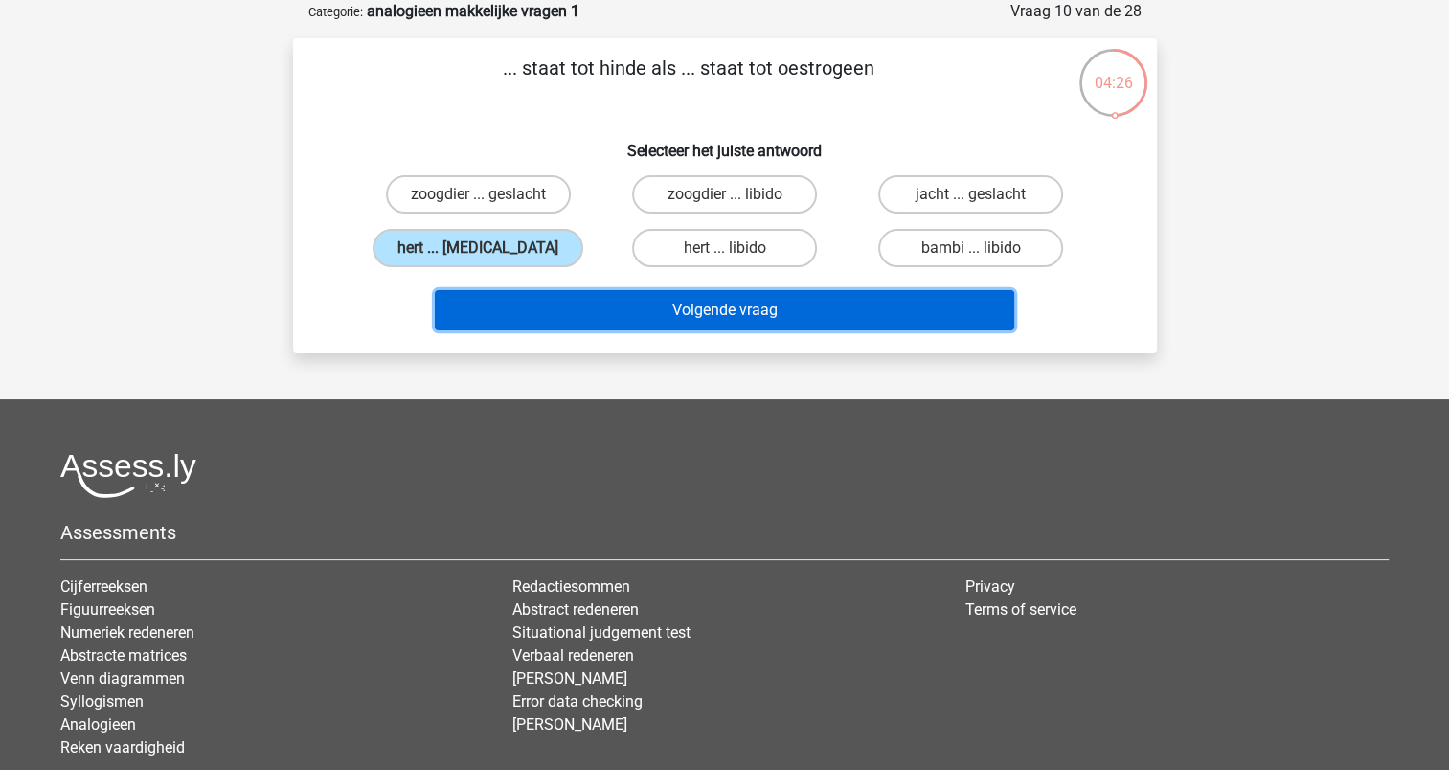
click at [832, 314] on button "Volgende vraag" at bounding box center [725, 310] width 580 height 40
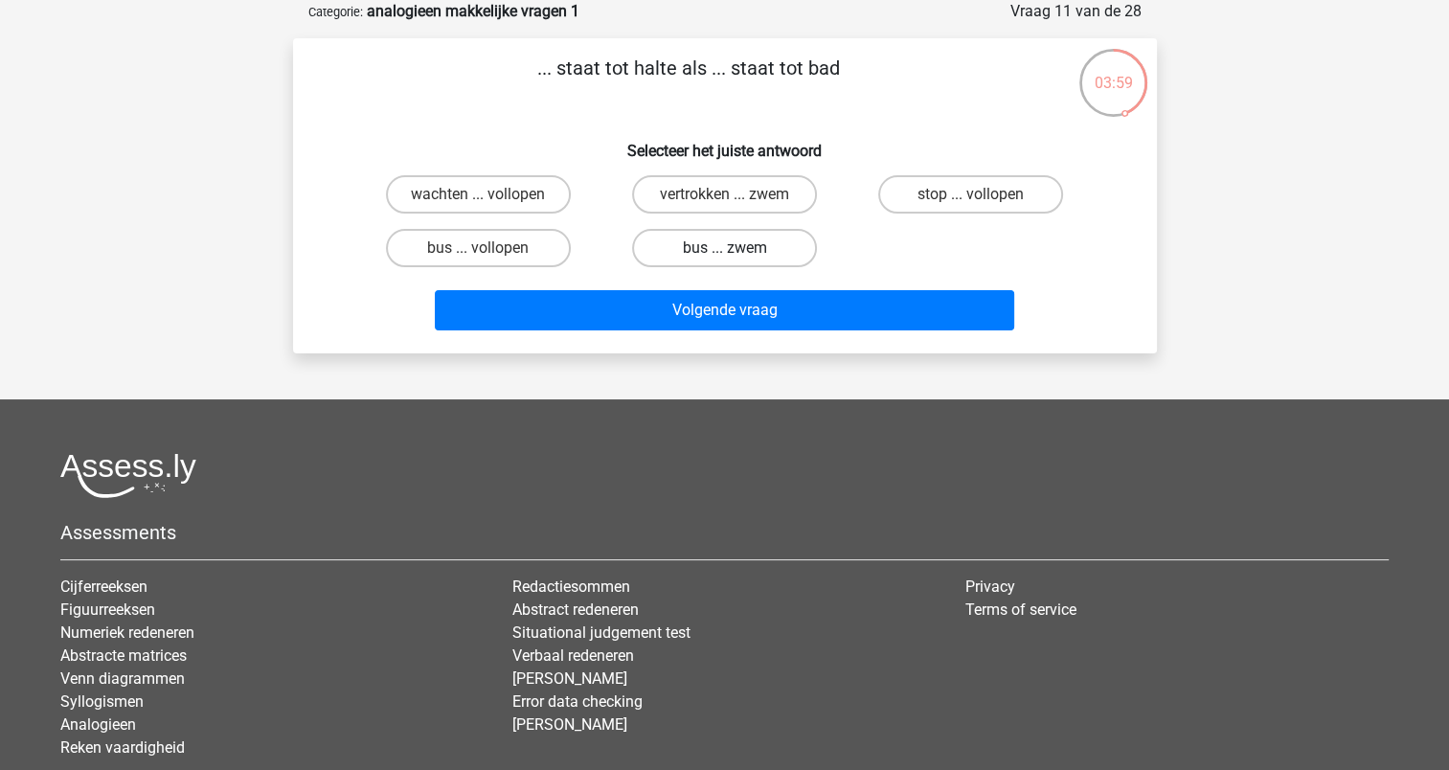
click at [731, 241] on label "bus ... zwem" at bounding box center [724, 248] width 185 height 38
click at [731, 248] on input "bus ... zwem" at bounding box center [730, 254] width 12 height 12
radio input "true"
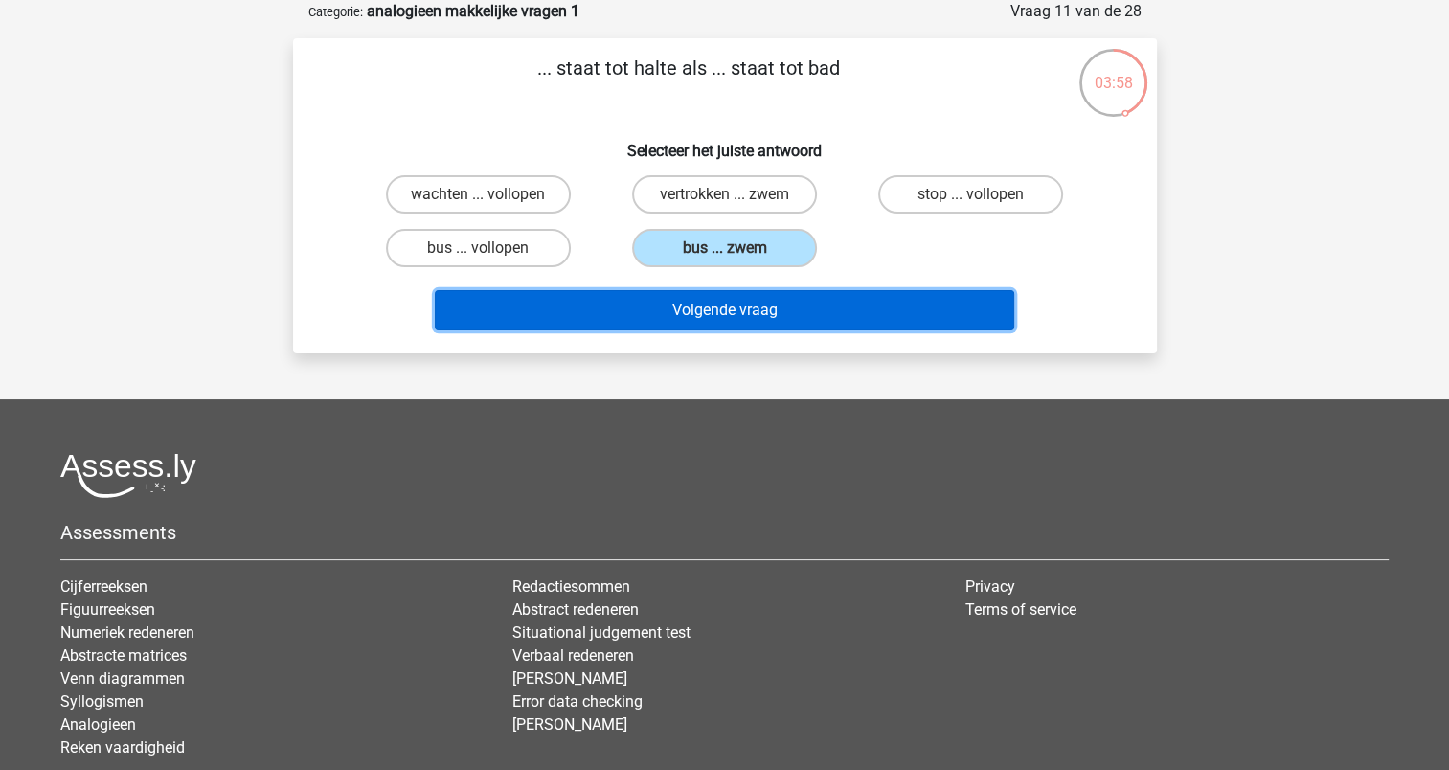
click at [760, 307] on button "Volgende vraag" at bounding box center [725, 310] width 580 height 40
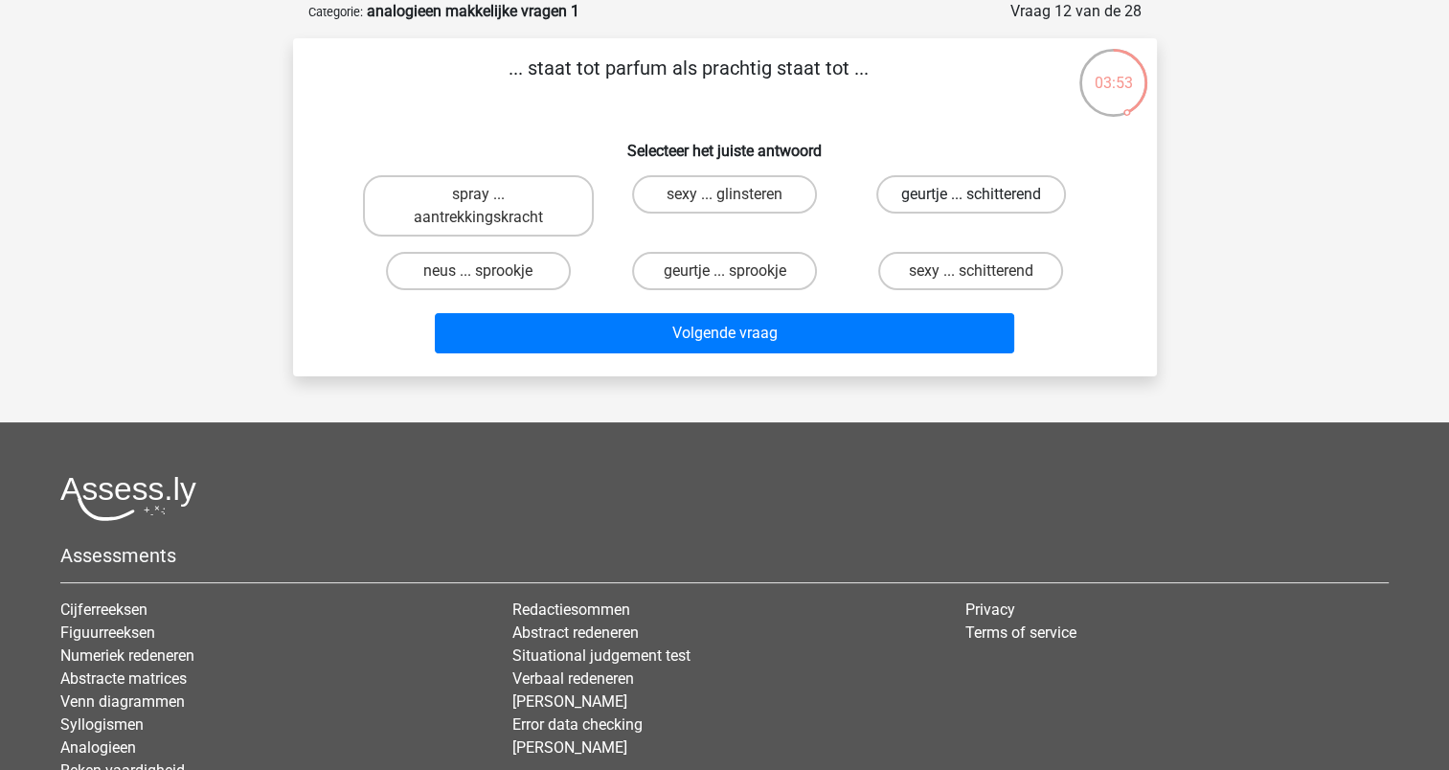
click at [988, 194] on label "geurtje ... schitterend" at bounding box center [972, 194] width 190 height 38
click at [984, 194] on input "geurtje ... schitterend" at bounding box center [977, 200] width 12 height 12
radio input "true"
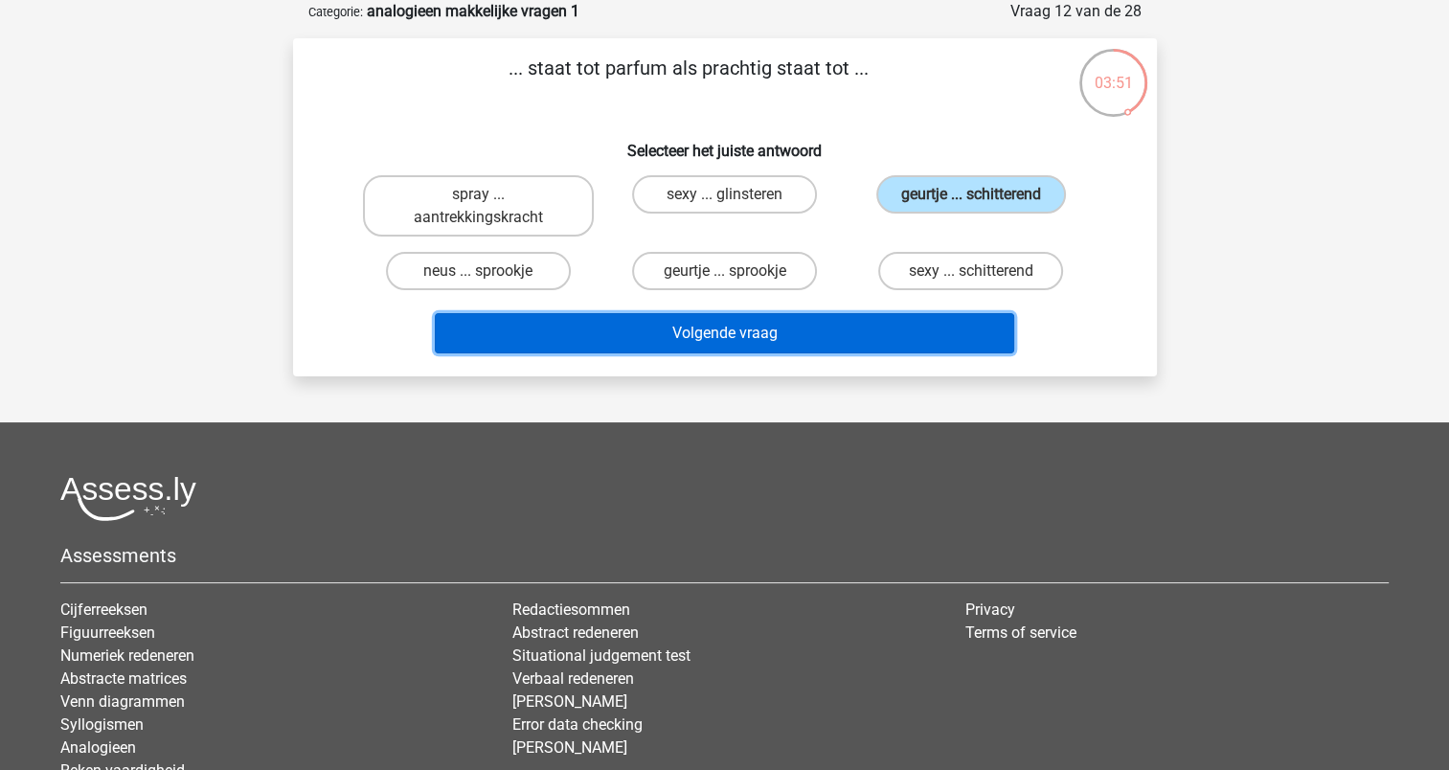
click at [778, 345] on button "Volgende vraag" at bounding box center [725, 333] width 580 height 40
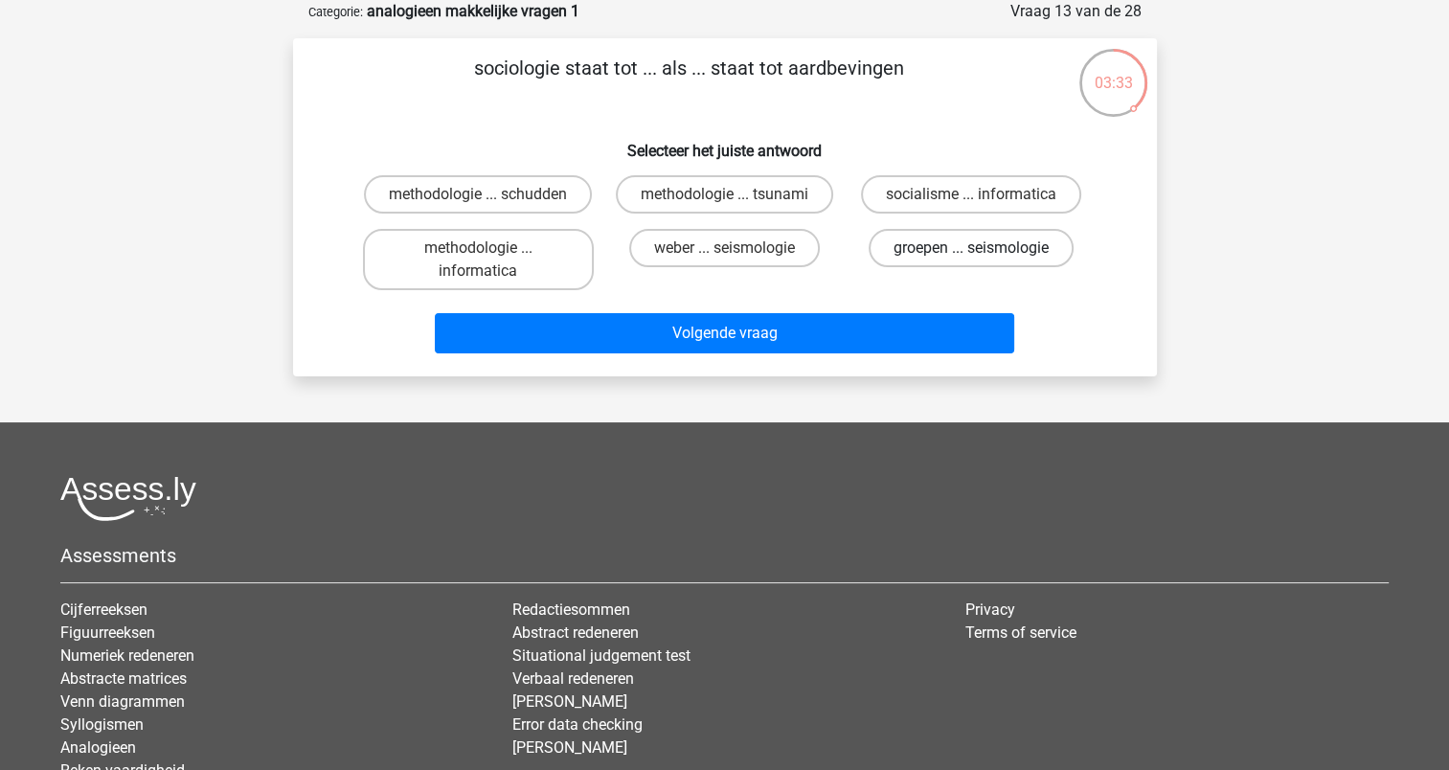
click at [968, 247] on label "groepen ... seismologie" at bounding box center [971, 248] width 205 height 38
click at [971, 248] on input "groepen ... seismologie" at bounding box center [977, 254] width 12 height 12
radio input "true"
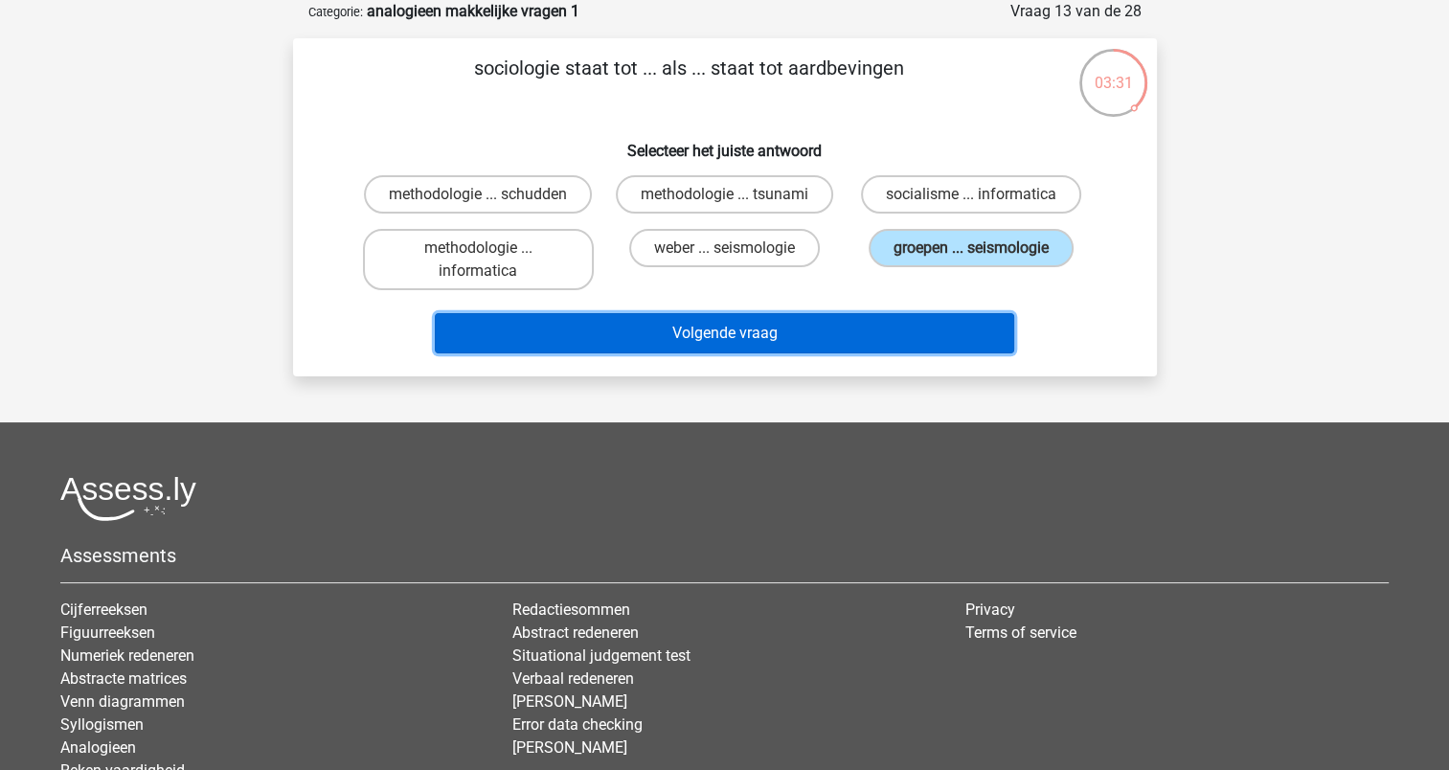
click at [839, 324] on button "Volgende vraag" at bounding box center [725, 333] width 580 height 40
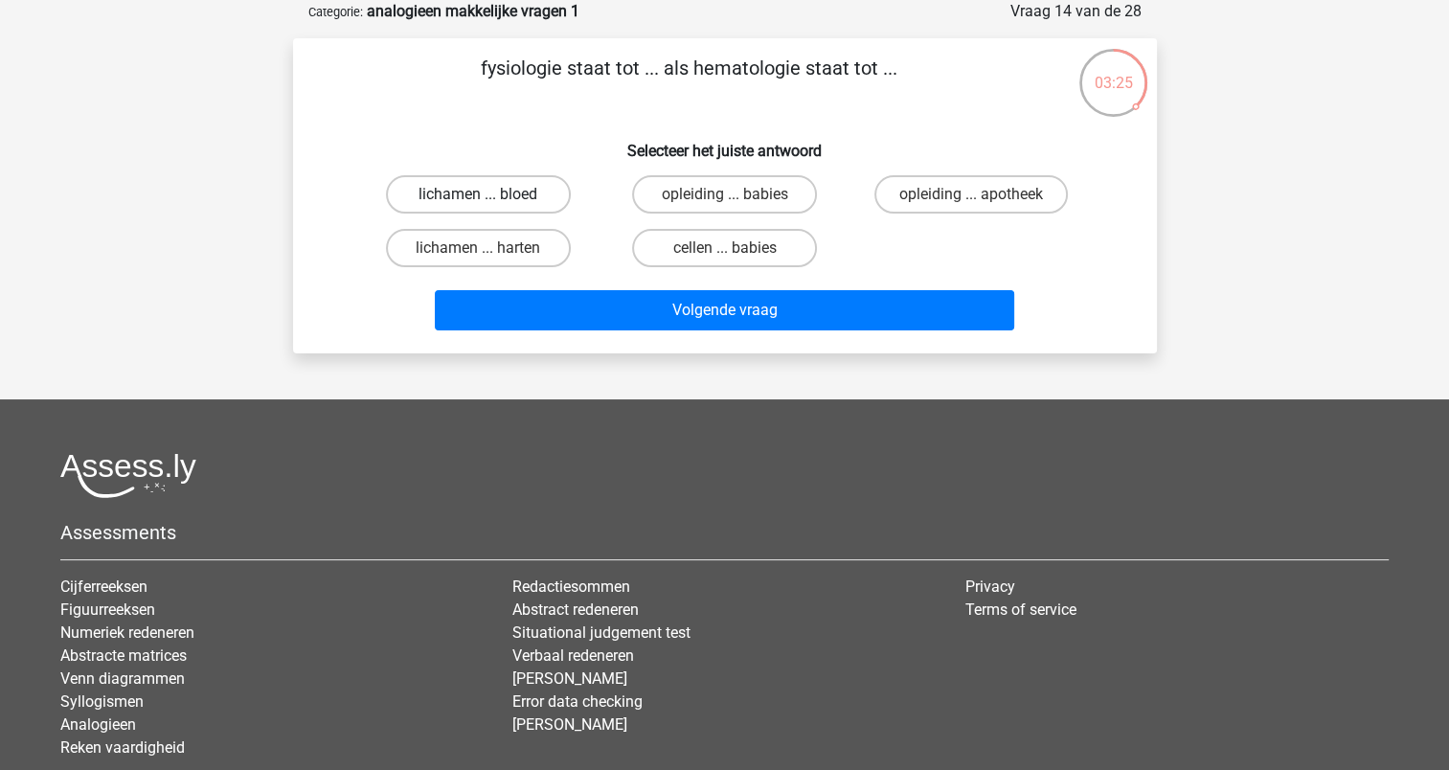
click at [540, 200] on label "lichamen ... bloed" at bounding box center [478, 194] width 185 height 38
click at [490, 200] on input "lichamen ... bloed" at bounding box center [484, 200] width 12 height 12
radio input "true"
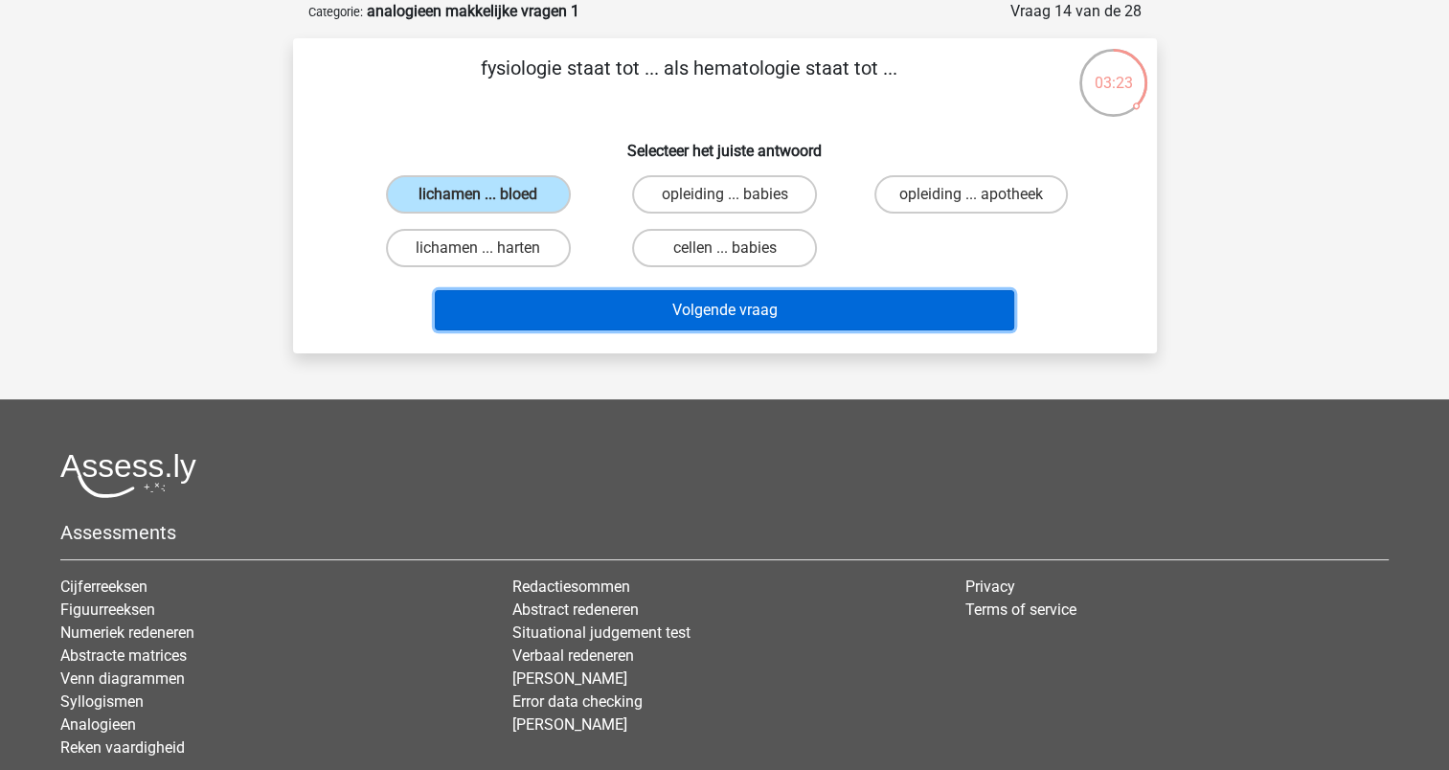
click at [712, 319] on button "Volgende vraag" at bounding box center [725, 310] width 580 height 40
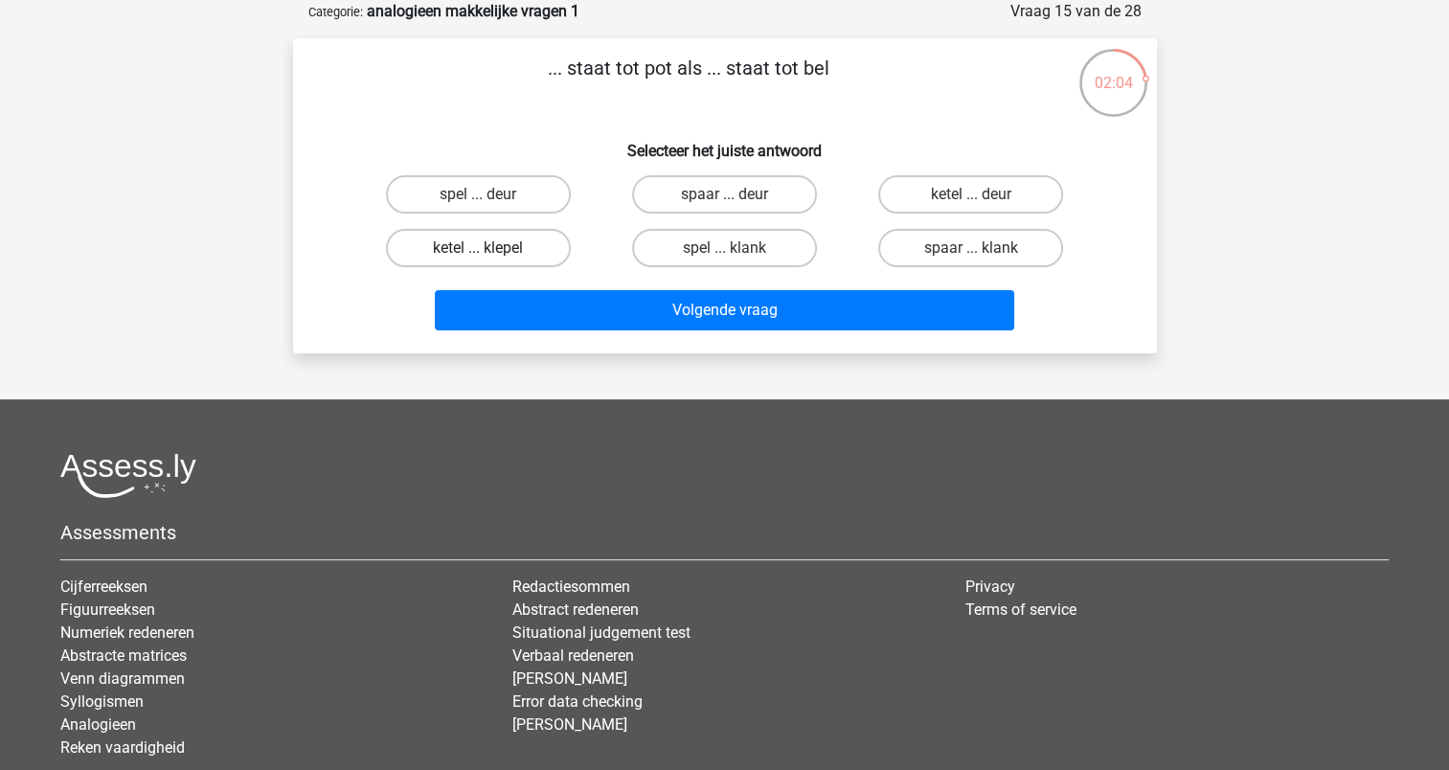
click at [507, 241] on label "ketel ... klepel" at bounding box center [478, 248] width 185 height 38
click at [490, 248] on input "ketel ... klepel" at bounding box center [484, 254] width 12 height 12
radio input "true"
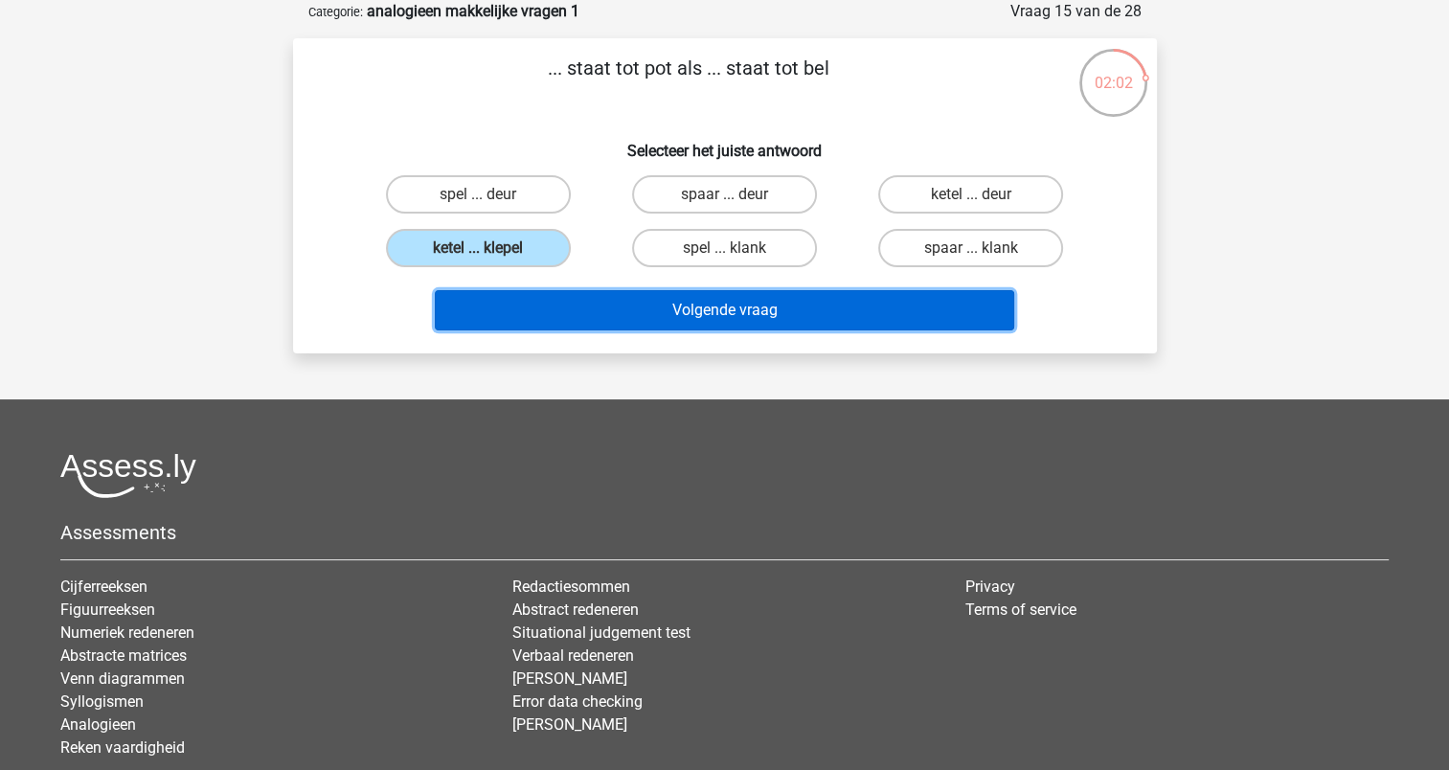
click at [747, 296] on button "Volgende vraag" at bounding box center [725, 310] width 580 height 40
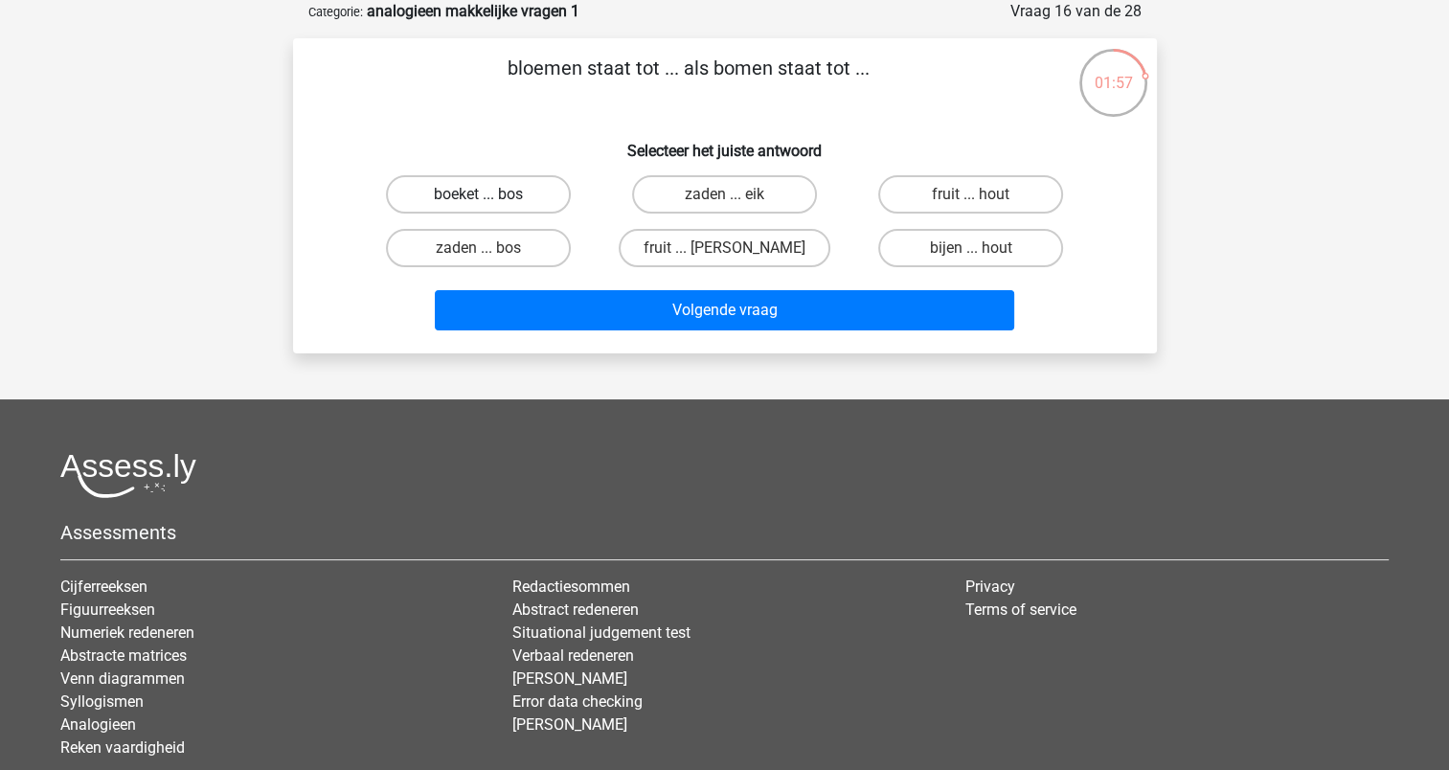
click at [514, 206] on label "boeket ... bos" at bounding box center [478, 194] width 185 height 38
click at [490, 206] on input "boeket ... bos" at bounding box center [484, 200] width 12 height 12
radio input "true"
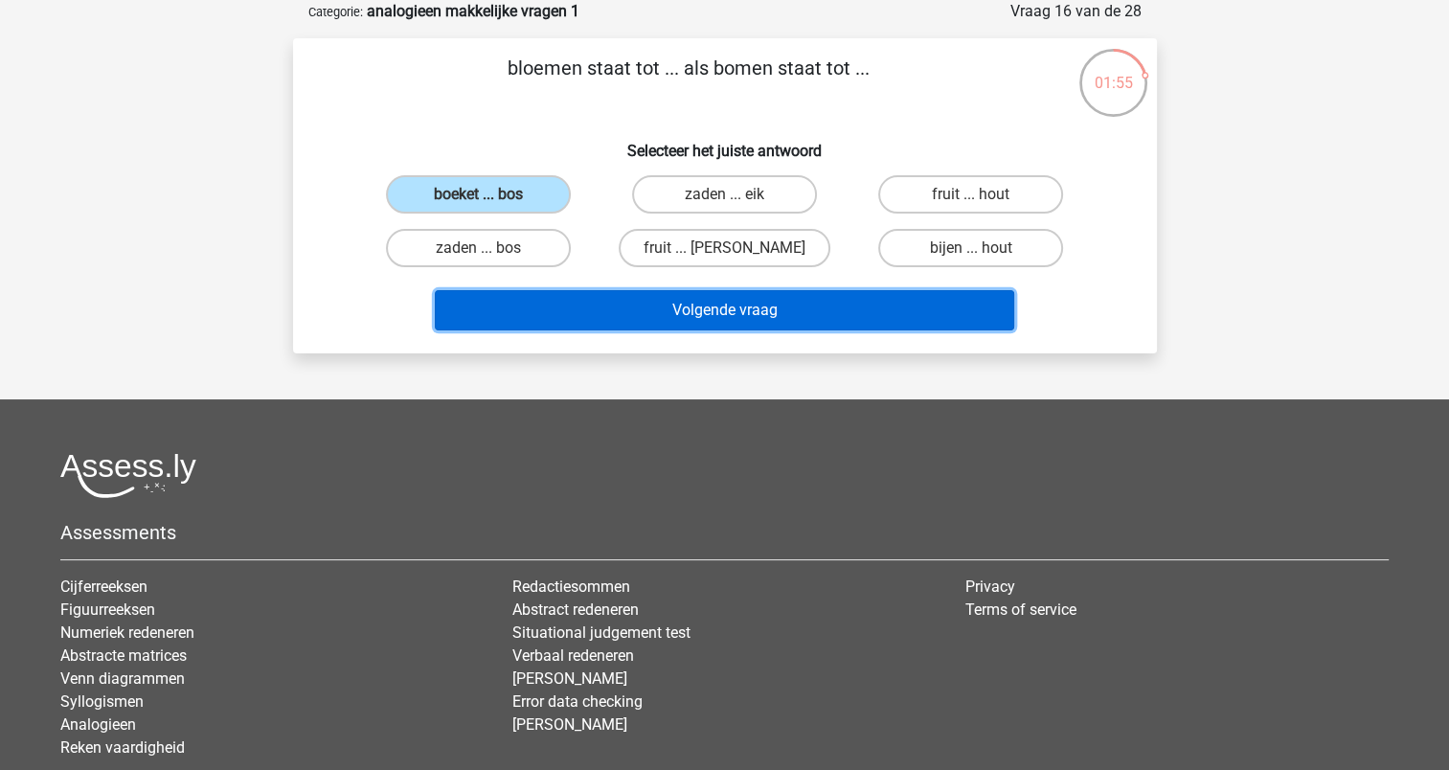
click at [662, 307] on button "Volgende vraag" at bounding box center [725, 310] width 580 height 40
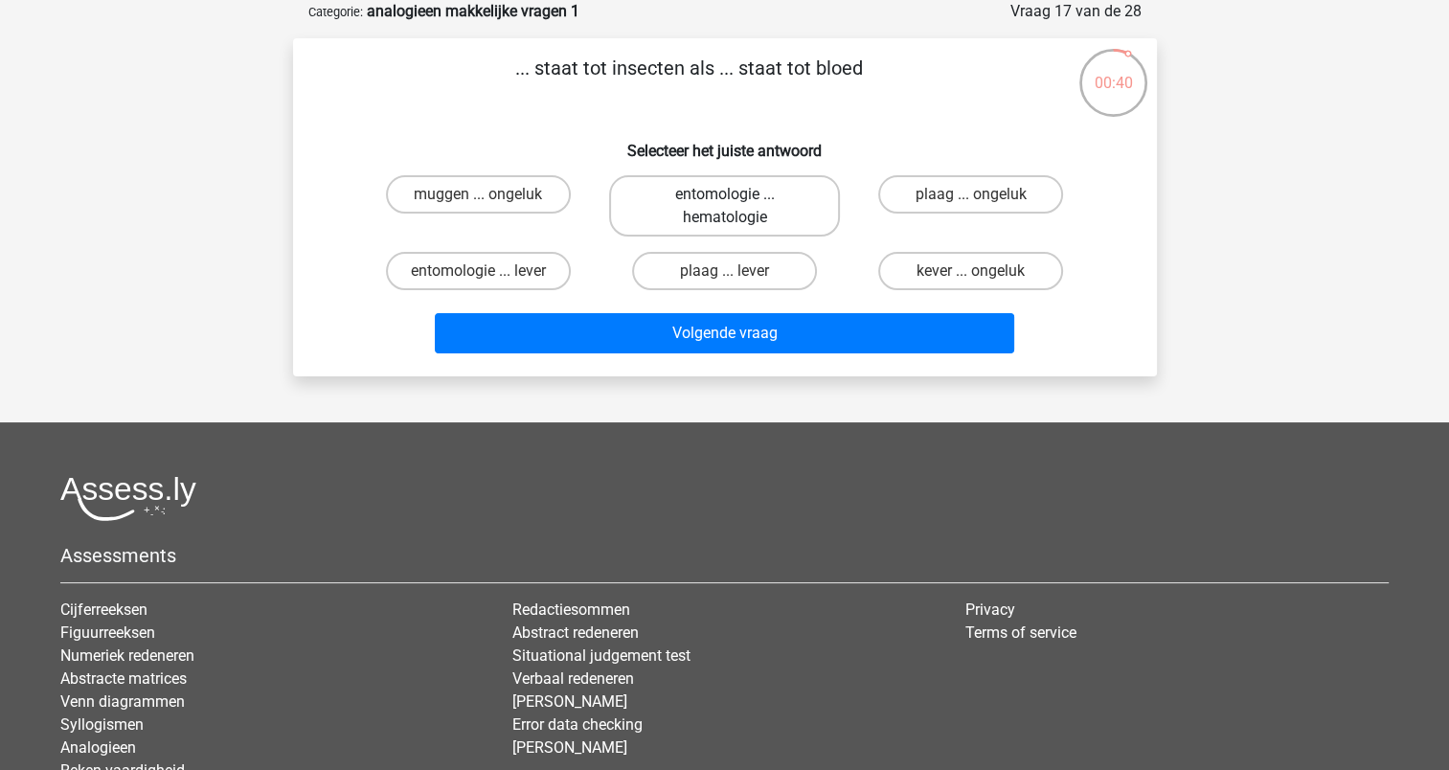
click at [768, 180] on label "entomologie ... hematologie" at bounding box center [724, 205] width 231 height 61
click at [737, 194] on input "entomologie ... hematologie" at bounding box center [730, 200] width 12 height 12
radio input "true"
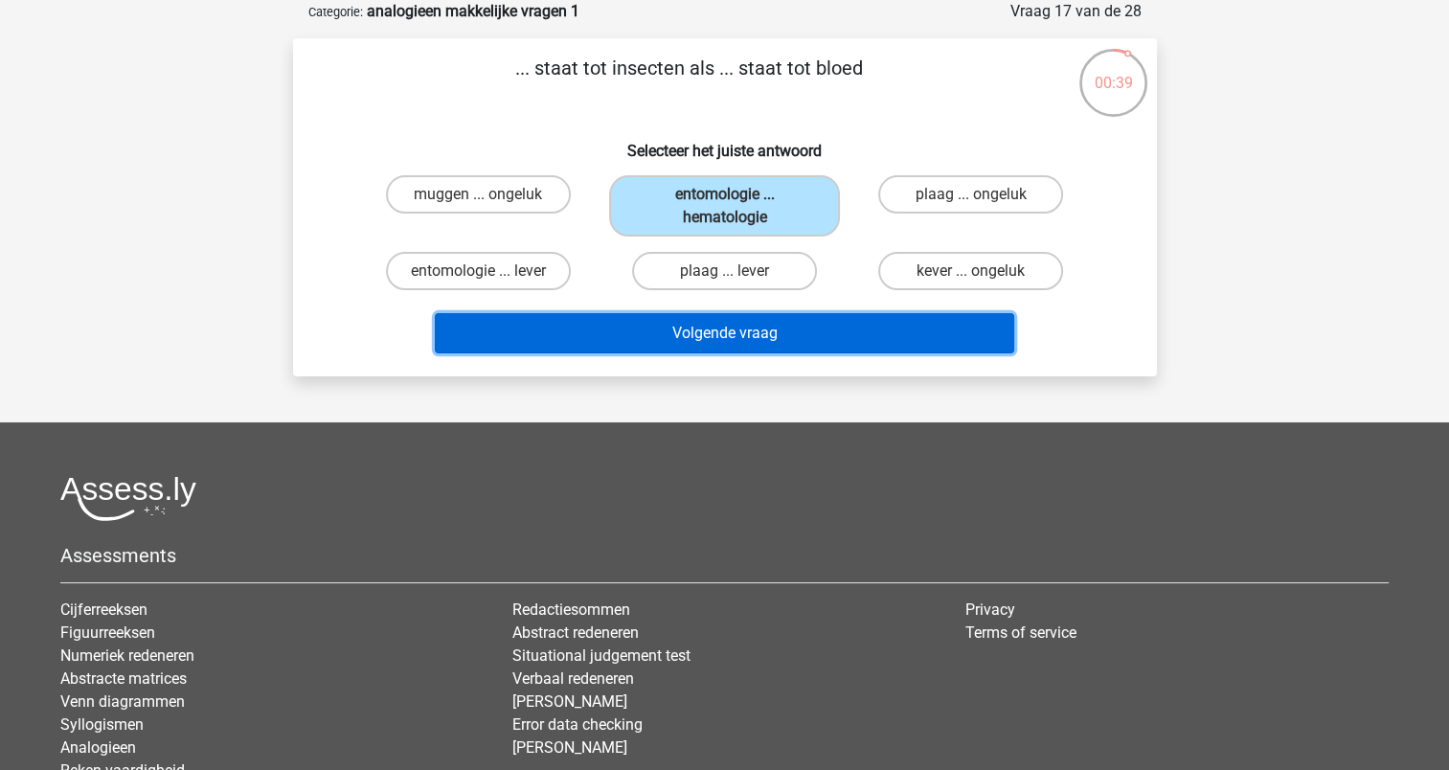
click at [771, 325] on button "Volgende vraag" at bounding box center [725, 333] width 580 height 40
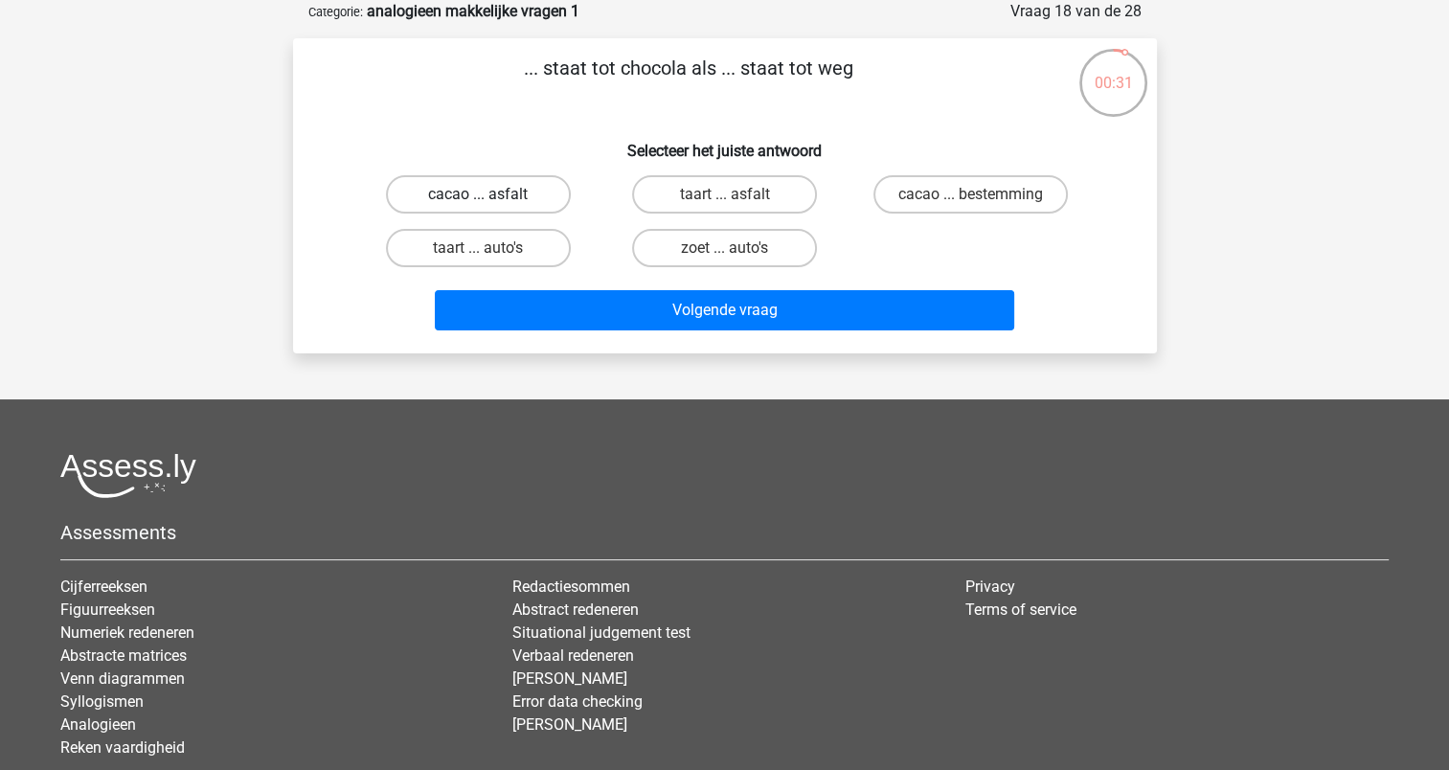
click at [538, 205] on label "cacao ... asfalt" at bounding box center [478, 194] width 185 height 38
click at [490, 205] on input "cacao ... asfalt" at bounding box center [484, 200] width 12 height 12
radio input "true"
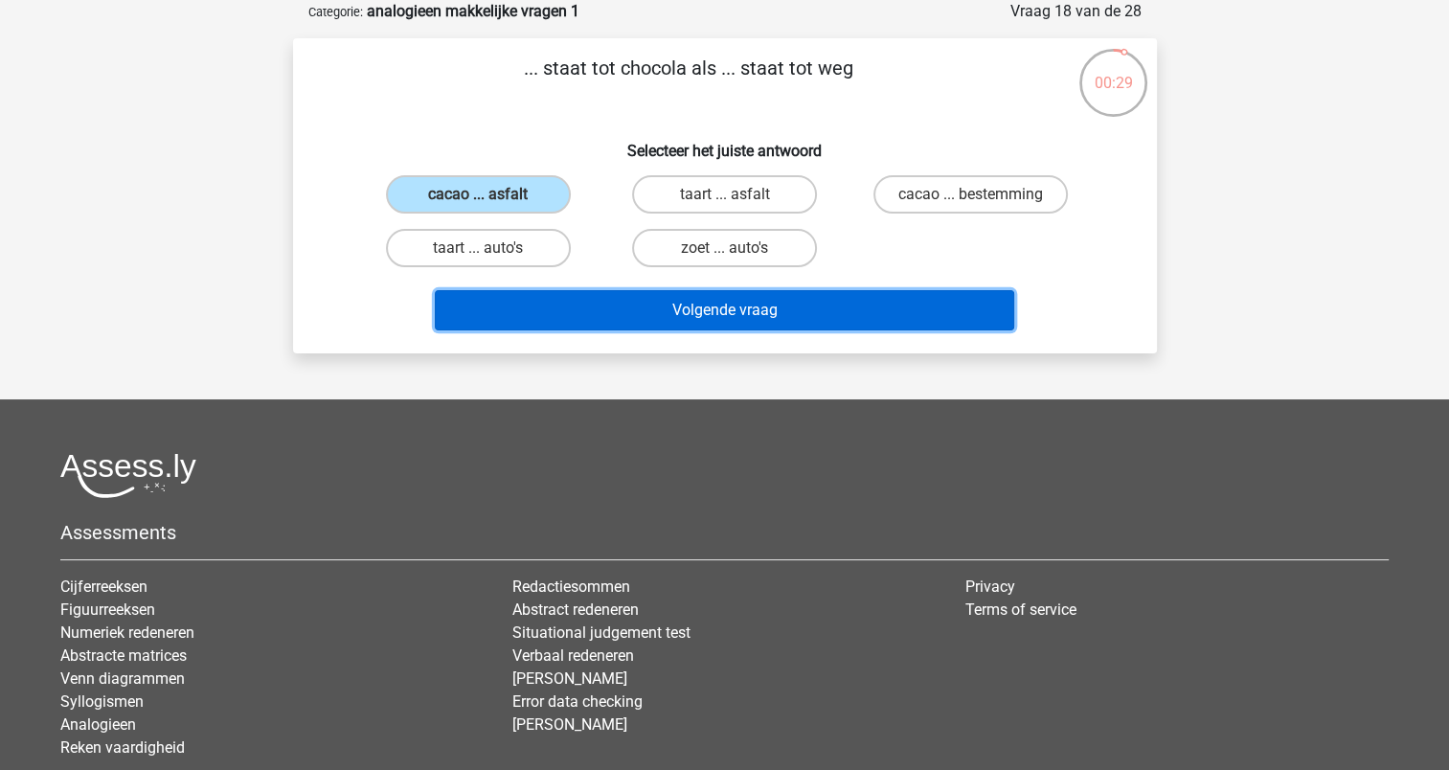
click at [699, 299] on button "Volgende vraag" at bounding box center [725, 310] width 580 height 40
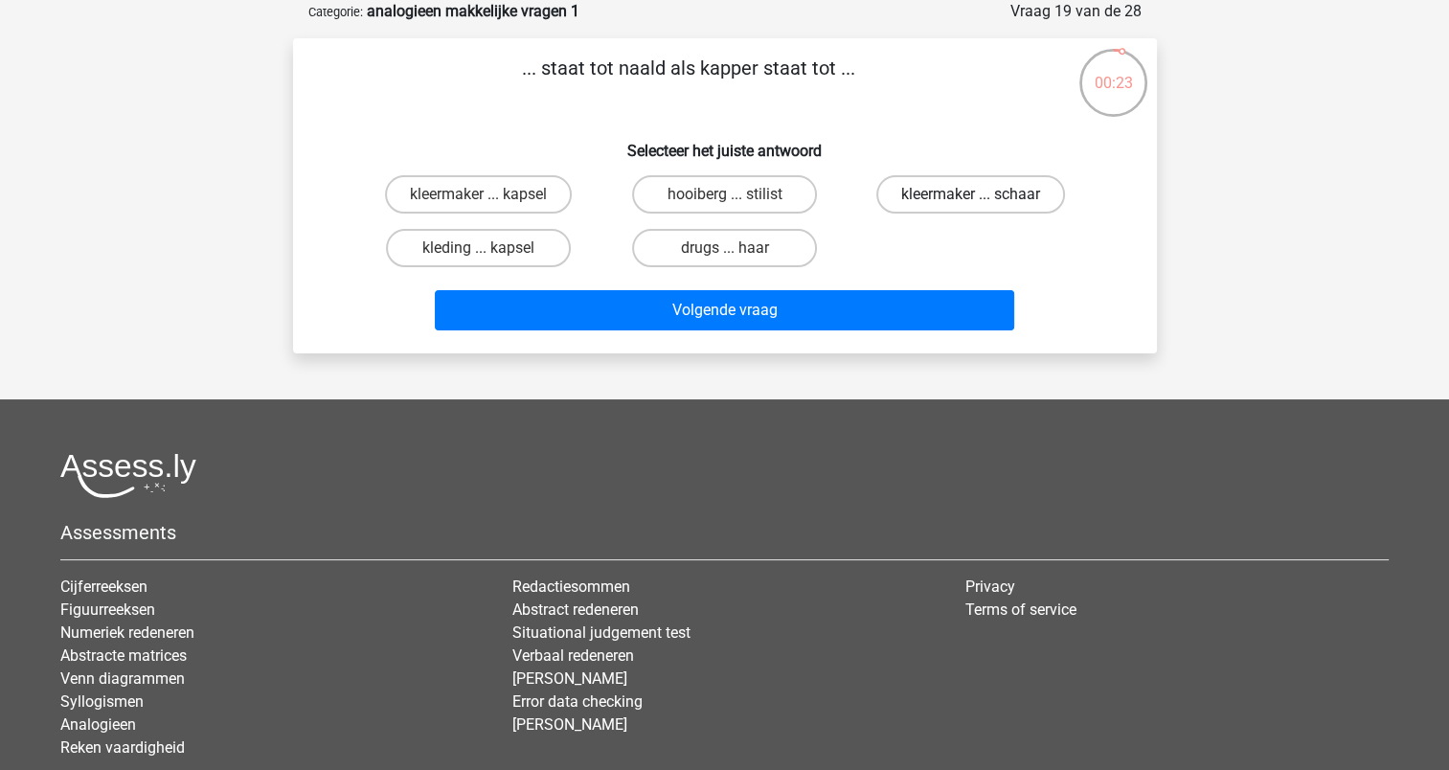
click at [939, 185] on label "kleermaker ... schaar" at bounding box center [971, 194] width 189 height 38
click at [971, 194] on input "kleermaker ... schaar" at bounding box center [977, 200] width 12 height 12
radio input "true"
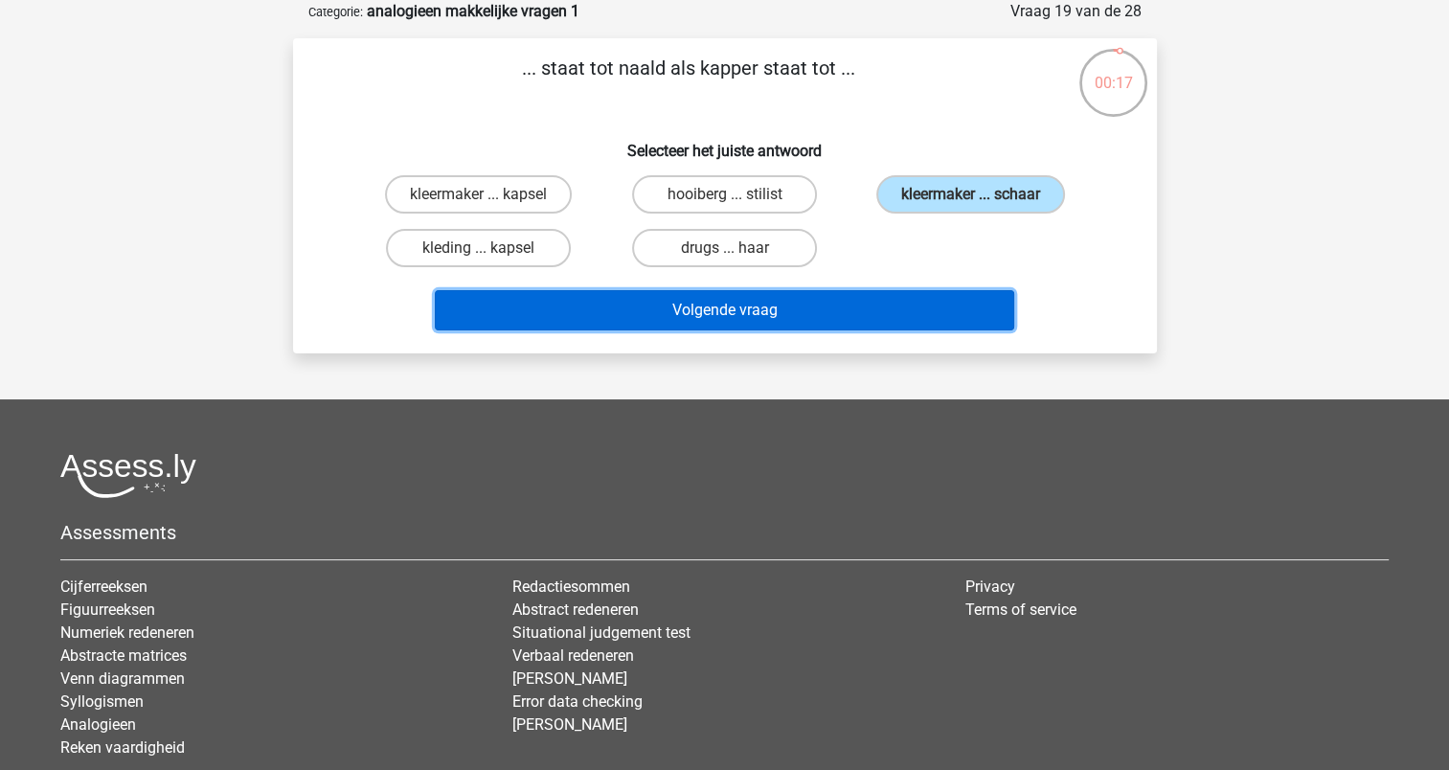
click at [854, 309] on button "Volgende vraag" at bounding box center [725, 310] width 580 height 40
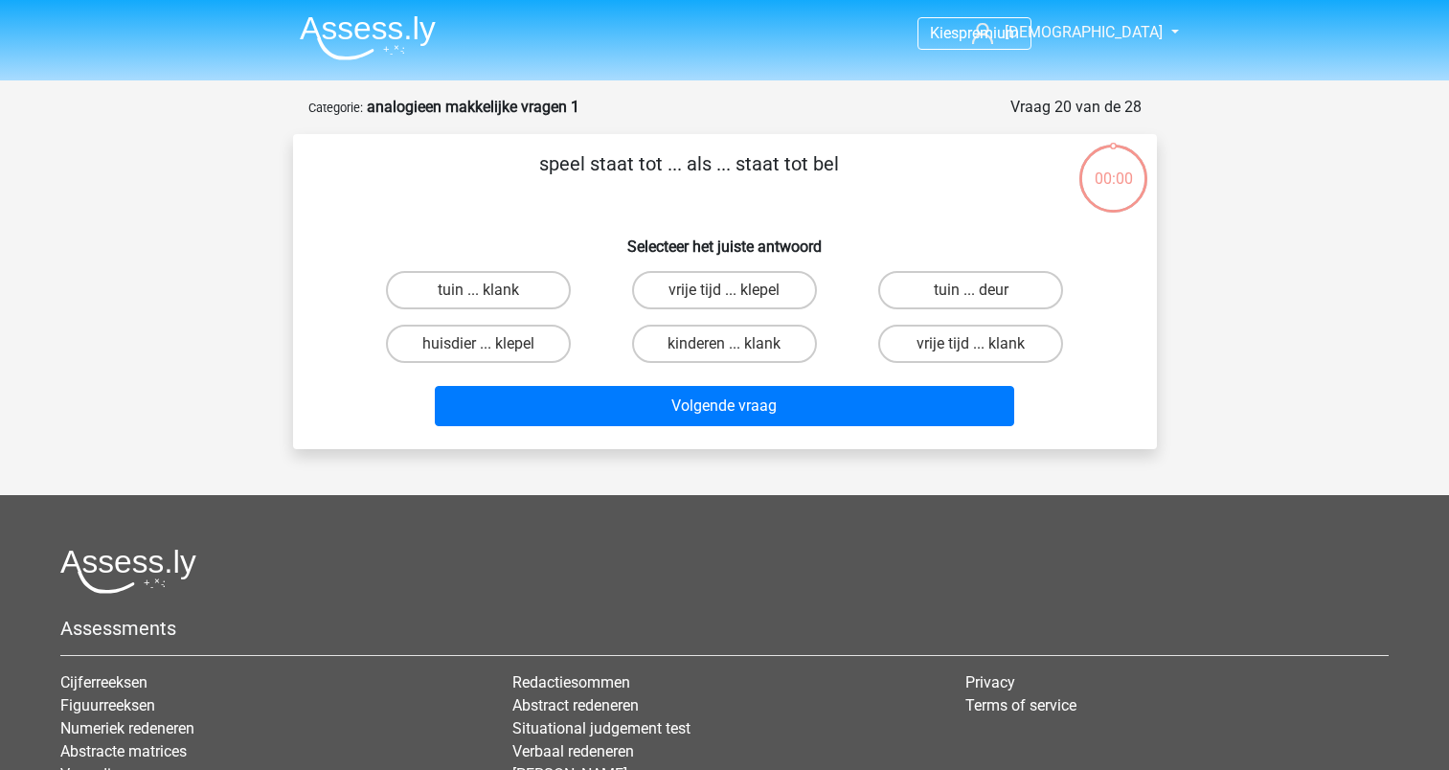
scroll to position [96, 0]
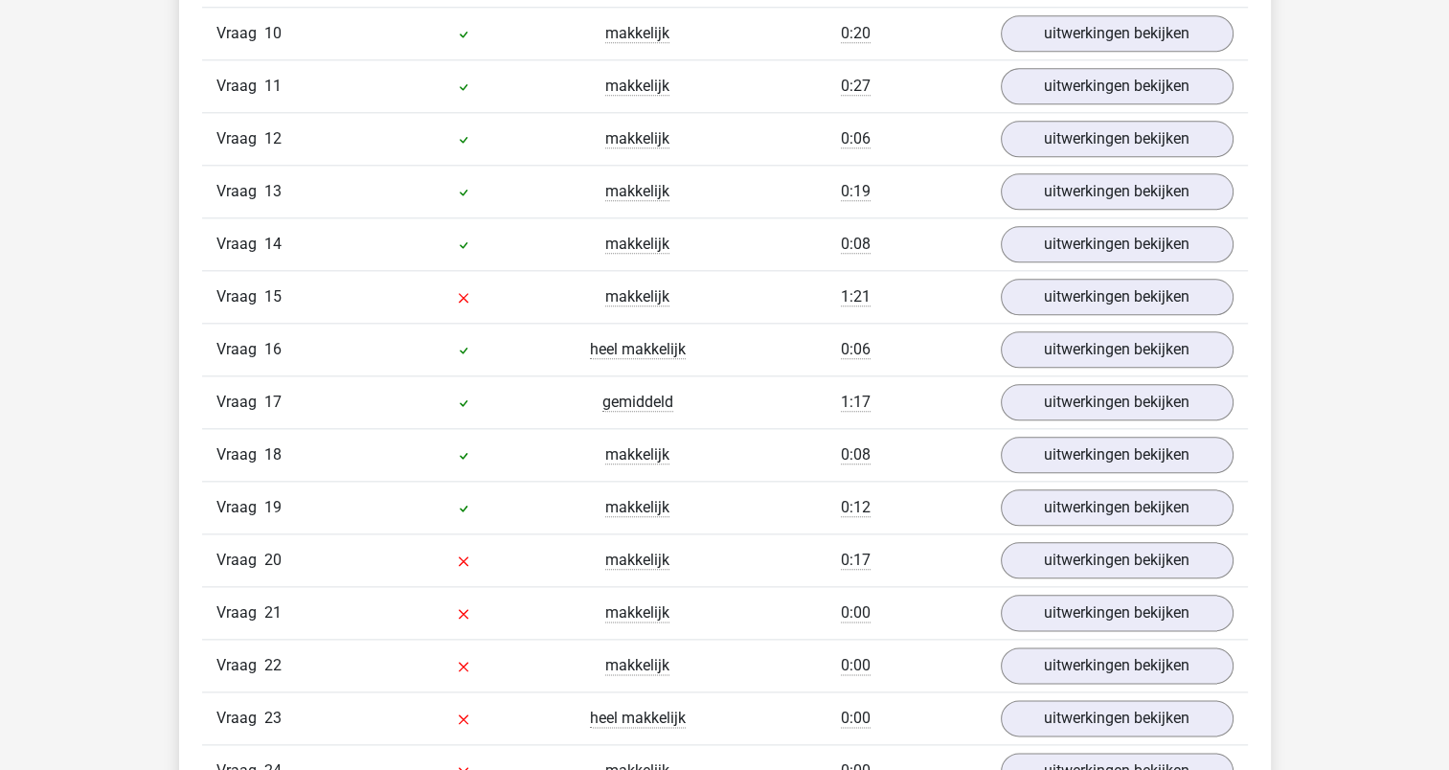
scroll to position [2119, 0]
